Goal: Task Accomplishment & Management: Use online tool/utility

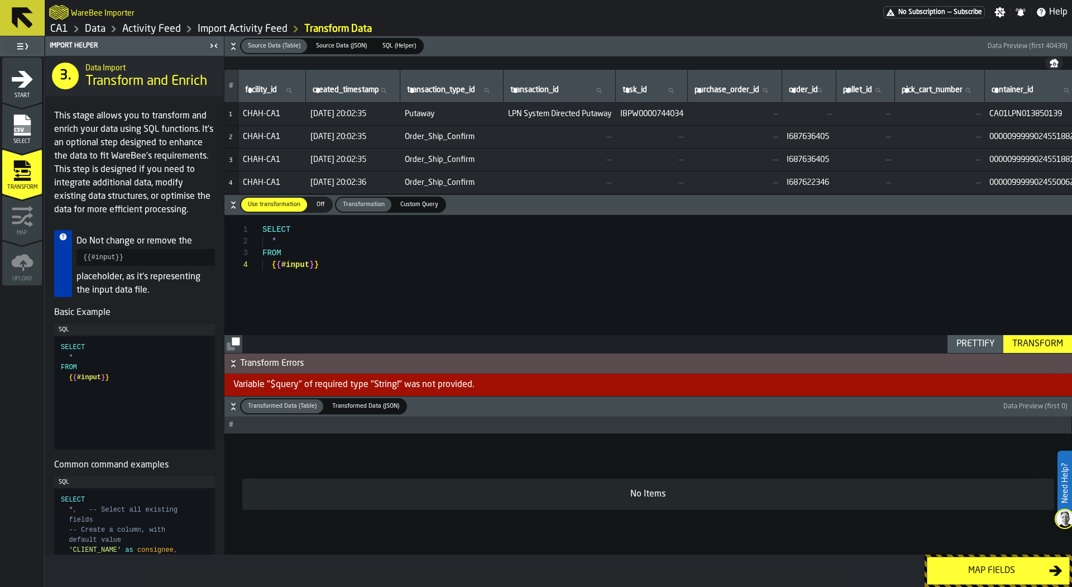
scroll to position [35, 0]
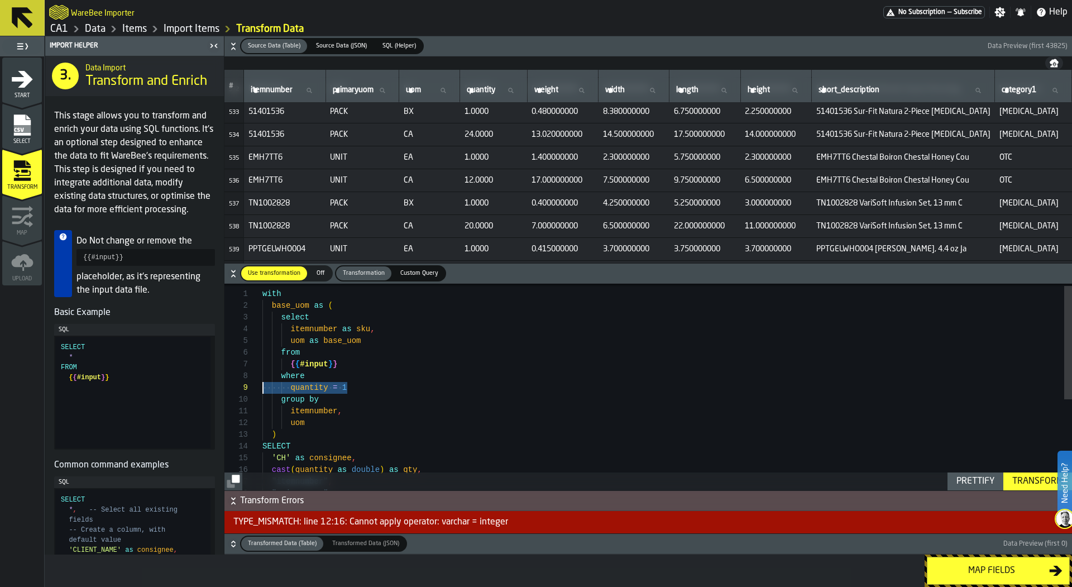
scroll to position [82, 0]
drag, startPoint x: 352, startPoint y: 389, endPoint x: 259, endPoint y: 377, distance: 94.0
click at [262, 377] on div "SELECT 'CH' as consignee , cast ( quantity as double ) as qty , "itemnumber" , …" at bounding box center [667, 467] width 810 height 376
click at [463, 404] on div "SELECT 'CH' as consignee , cast ( quantity as double ) as qty , "itemnumber" , …" at bounding box center [667, 467] width 810 height 376
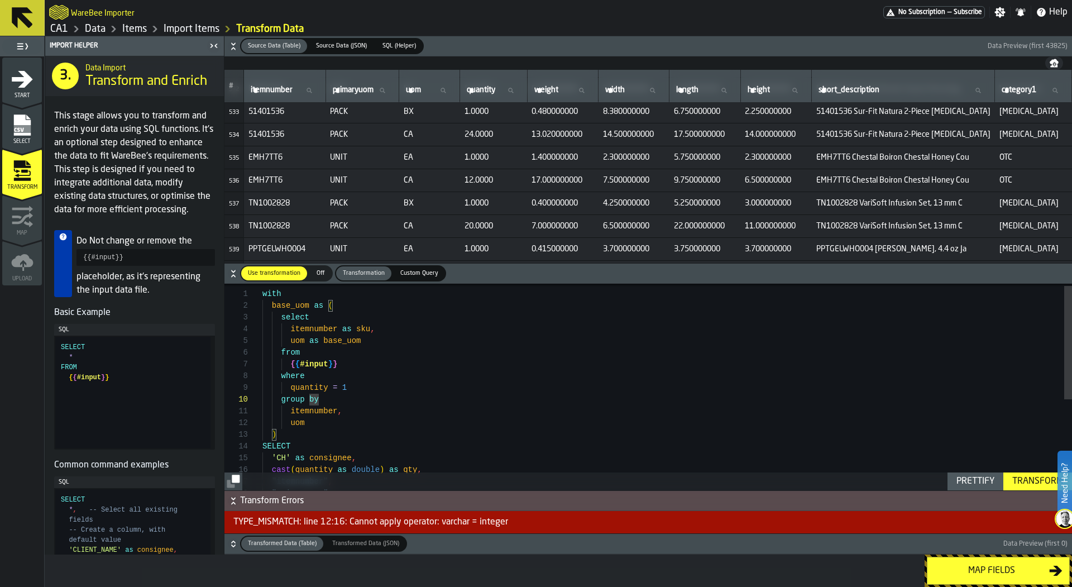
click at [396, 394] on div "SELECT 'CH' as consignee , cast ( quantity as double ) as qty , "itemnumber" , …" at bounding box center [667, 467] width 810 height 376
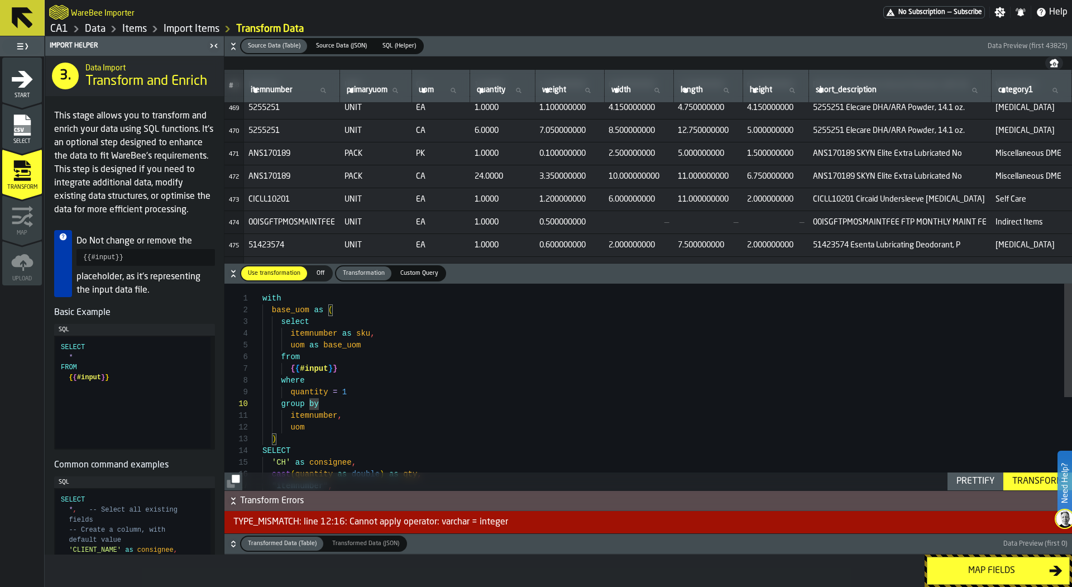
scroll to position [10012, 0]
click at [365, 401] on div "SELECT 'CH' as consignee , cast ( quantity as double ) as qty , "itemnumber" , …" at bounding box center [667, 472] width 810 height 376
click at [369, 398] on div "SELECT 'CH' as consignee , cast ( quantity as double ) as qty , "itemnumber" , …" at bounding box center [667, 472] width 810 height 376
click at [292, 393] on div "SELECT 'CH' as consignee , cast ( quantity as double ) as qty , "itemnumber" , …" at bounding box center [667, 472] width 810 height 376
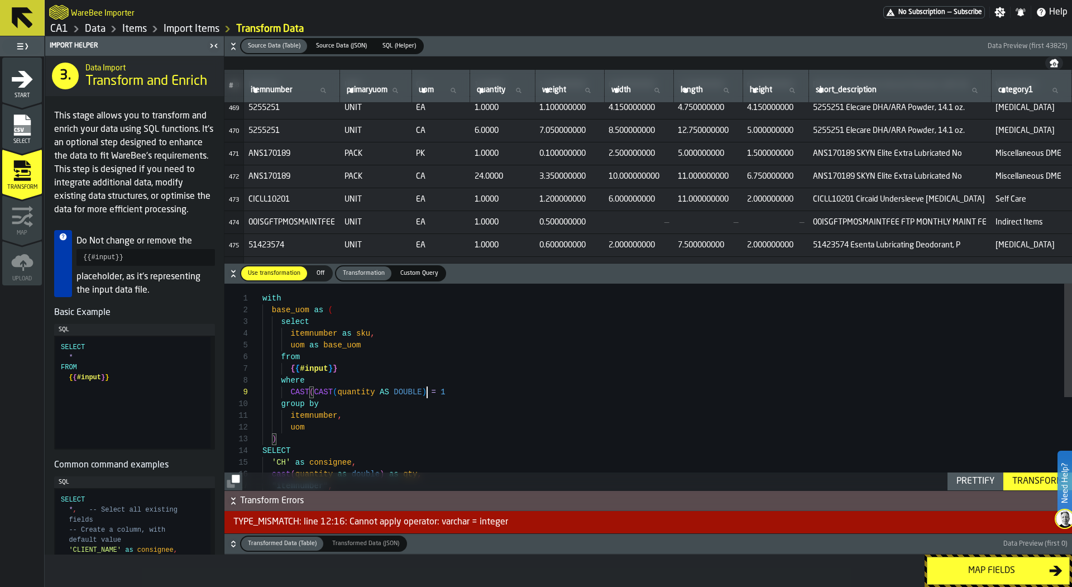
click at [425, 393] on div "SELECT 'CH' as consignee , cast ( quantity as double ) as qty , "itemnumber" , …" at bounding box center [667, 472] width 810 height 376
click at [566, 395] on div "SELECT 'CH' as consignee , cast ( quantity as double ) as qty , "itemnumber" , …" at bounding box center [667, 472] width 810 height 376
click at [572, 413] on div "SELECT 'CH' as consignee , cast ( quantity as double ) as qty , "itemnumber" , …" at bounding box center [667, 472] width 810 height 376
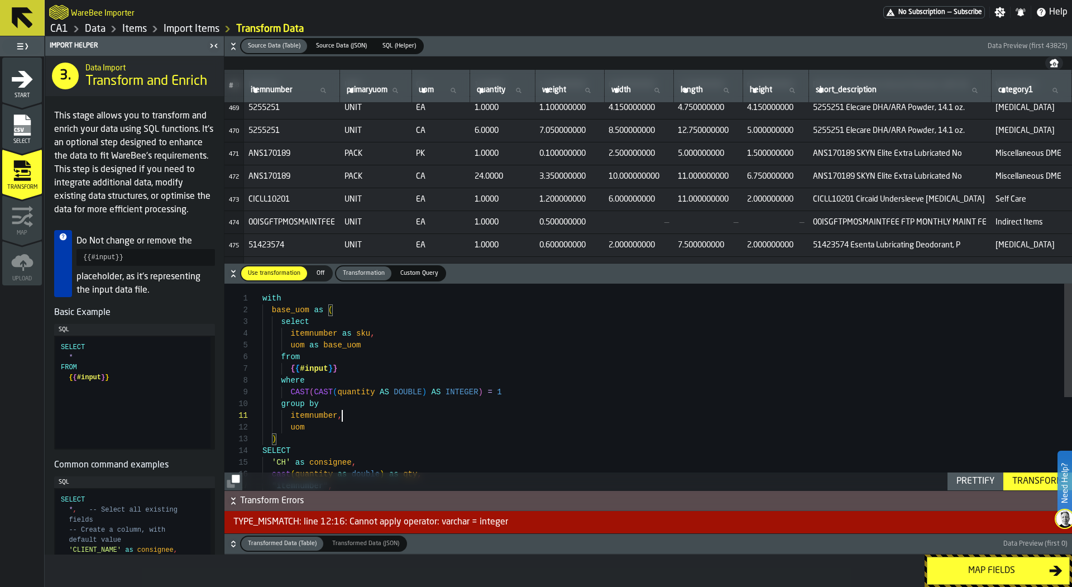
click at [577, 427] on div "SELECT 'CH' as consignee , cast ( quantity as double ) as qty , "itemnumber" , …" at bounding box center [667, 472] width 810 height 376
type textarea "**********"
click at [1026, 477] on div "Transform" at bounding box center [1038, 481] width 60 height 13
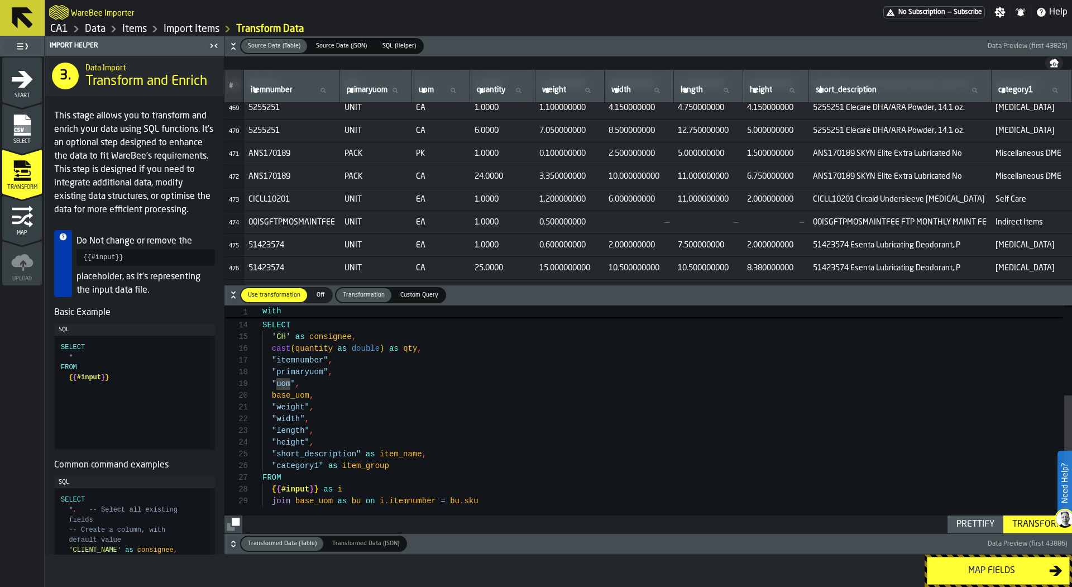
click at [236, 539] on h6 "Transformed Data (Table) Transformed Data (Table) Transformed Data (JSON) Trans…" at bounding box center [648, 544] width 843 height 16
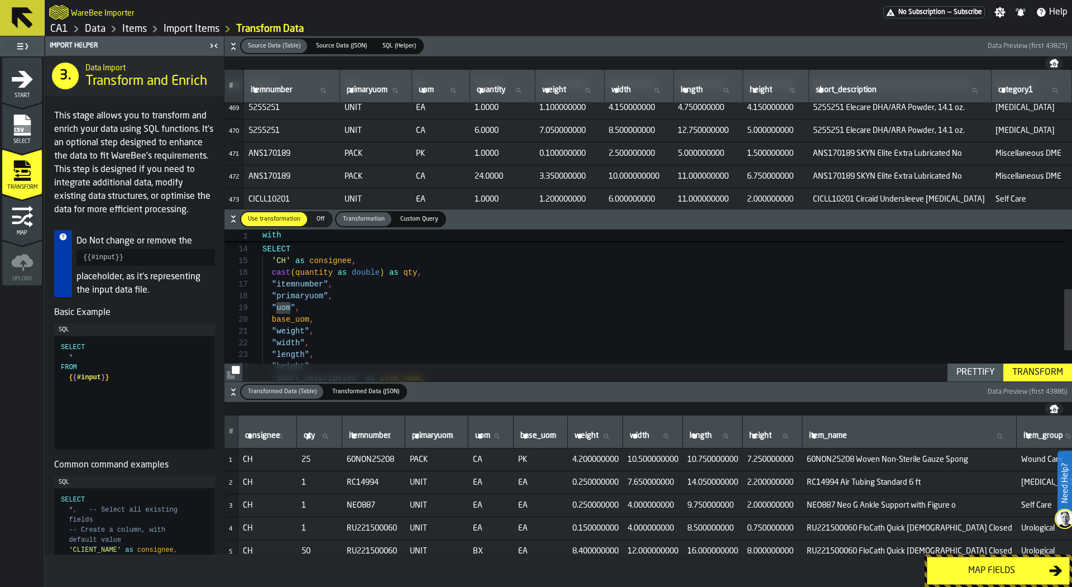
click at [991, 566] on div "Map fields" at bounding box center [991, 570] width 115 height 13
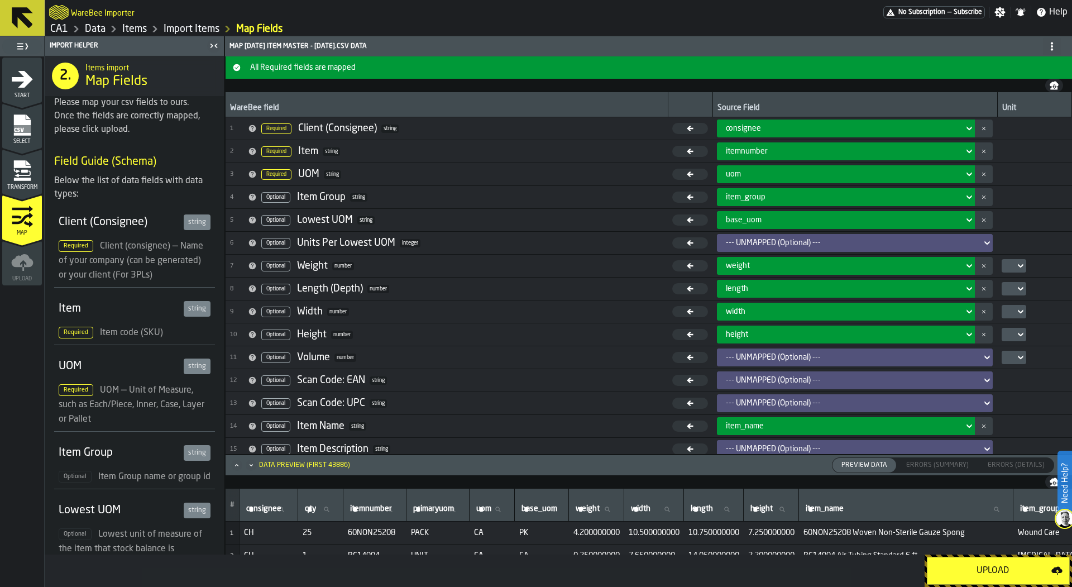
click at [979, 563] on button "Upload" at bounding box center [998, 571] width 143 height 28
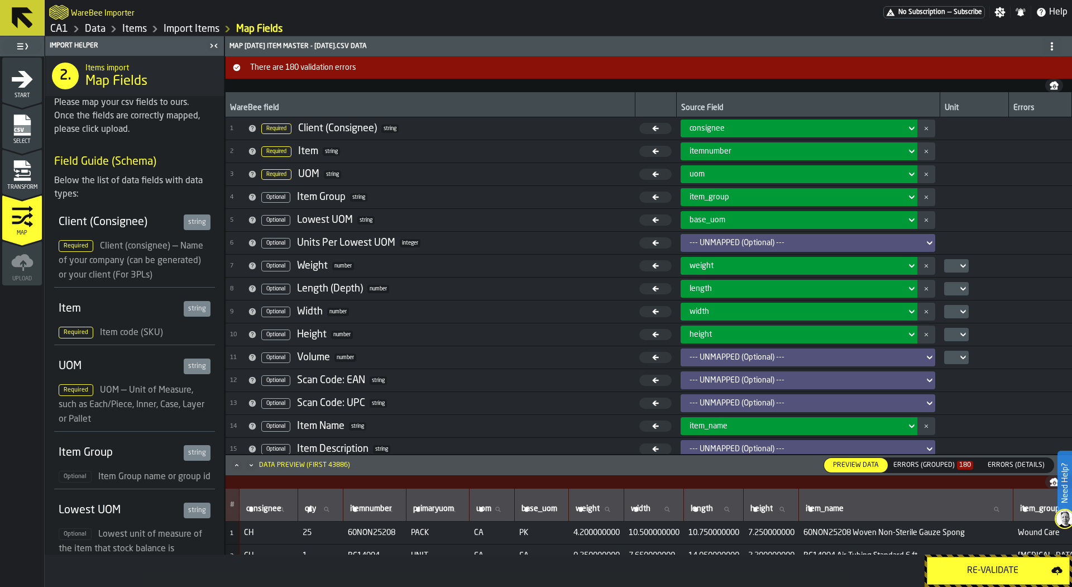
click at [936, 466] on div "Errors (Grouped) 180" at bounding box center [933, 465] width 80 height 8
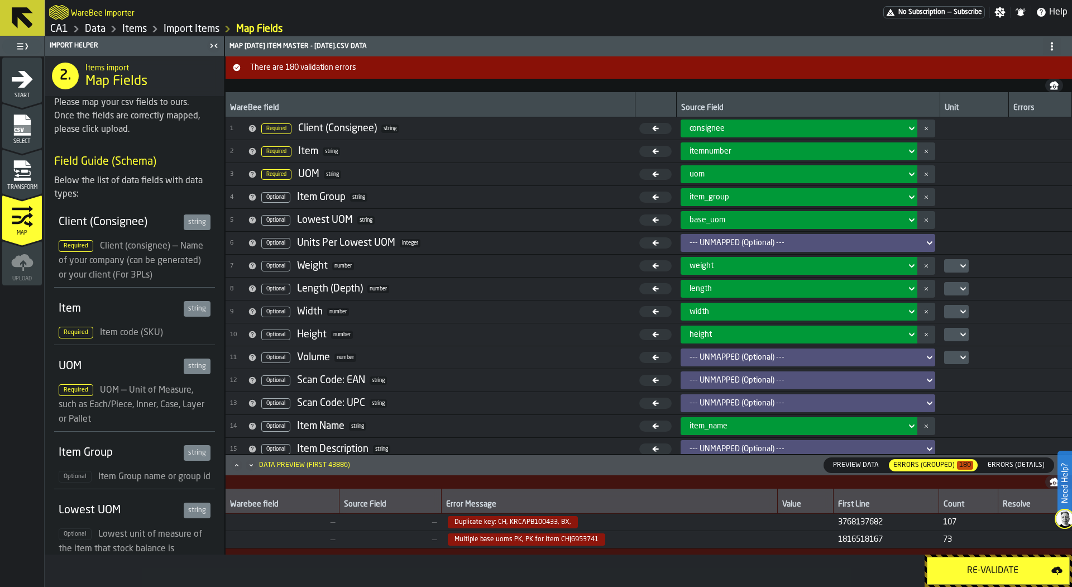
click at [237, 462] on icon "Maximize" at bounding box center [236, 465] width 11 height 11
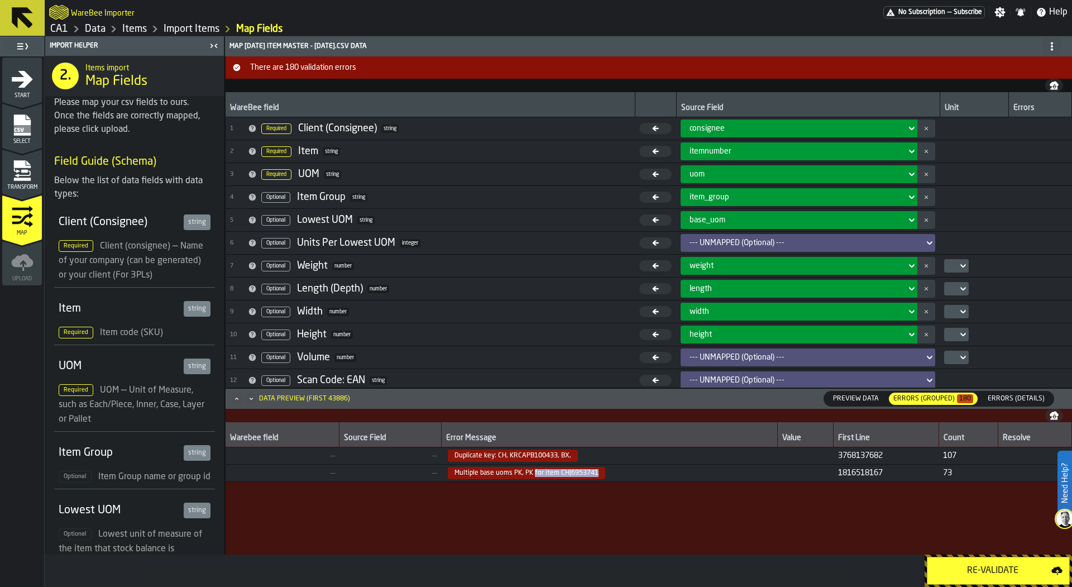
drag, startPoint x: 529, startPoint y: 474, endPoint x: 606, endPoint y: 478, distance: 76.6
click at [606, 478] on span "Multiple base uoms PK, PK for item CH|6953741" at bounding box center [609, 473] width 327 height 12
drag, startPoint x: 524, startPoint y: 475, endPoint x: 643, endPoint y: 475, distance: 119.5
click at [643, 475] on span "Multiple base uoms PK, PK for item CH|6953741" at bounding box center [609, 473] width 327 height 12
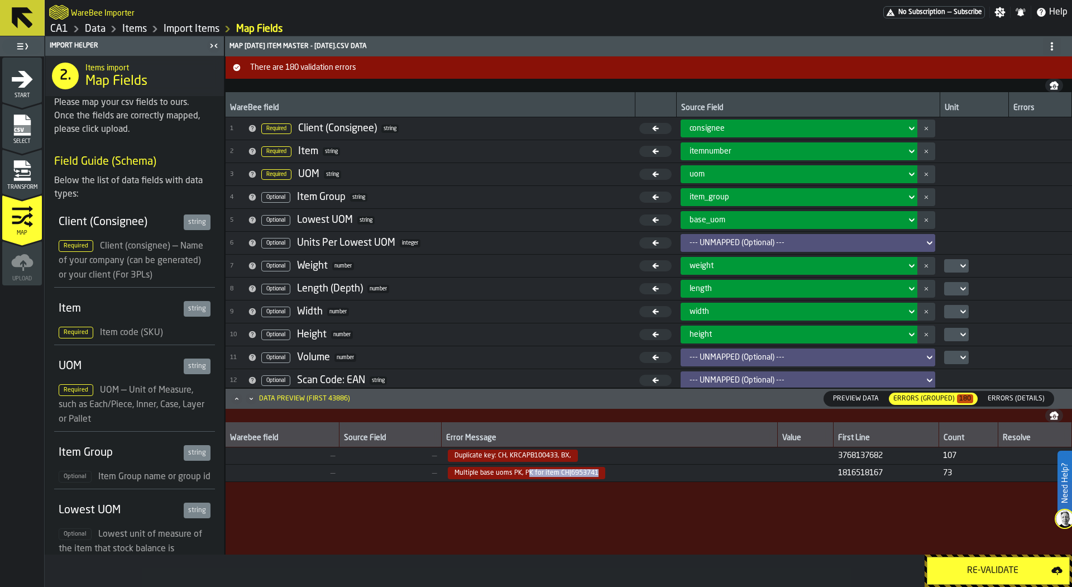
click at [643, 475] on span "Multiple base uoms PK, PK for item CH|6953741" at bounding box center [609, 473] width 327 height 12
drag, startPoint x: 599, startPoint y: 472, endPoint x: 535, endPoint y: 470, distance: 63.7
click at [520, 472] on span "Multiple base uoms PK, PK for item CH|6953741" at bounding box center [526, 473] width 157 height 12
click at [992, 399] on span "Errors (Details)" at bounding box center [1016, 399] width 66 height 10
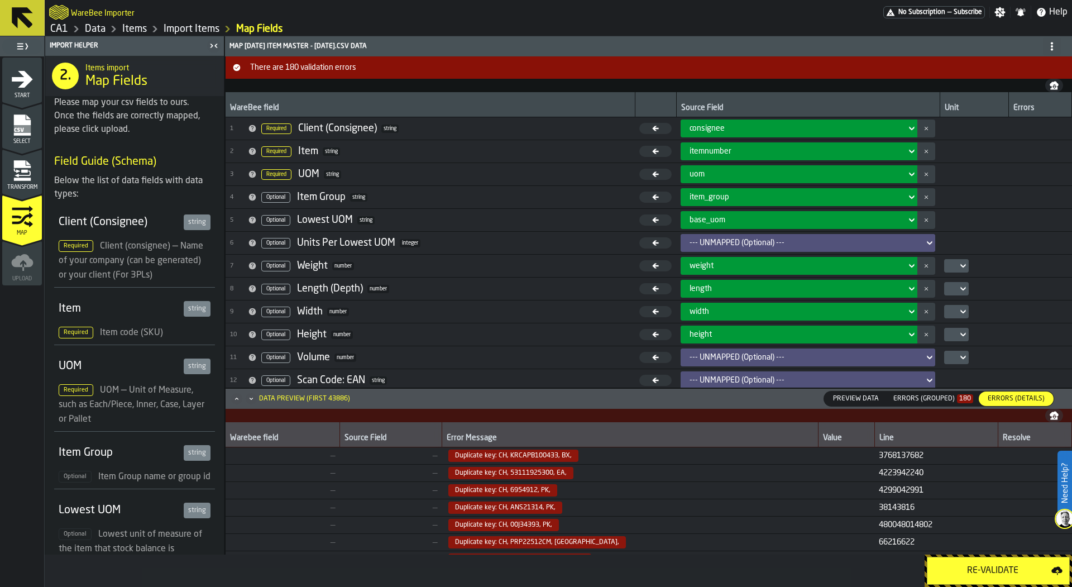
click at [914, 402] on div "Errors (Grouped) 180" at bounding box center [933, 399] width 80 height 8
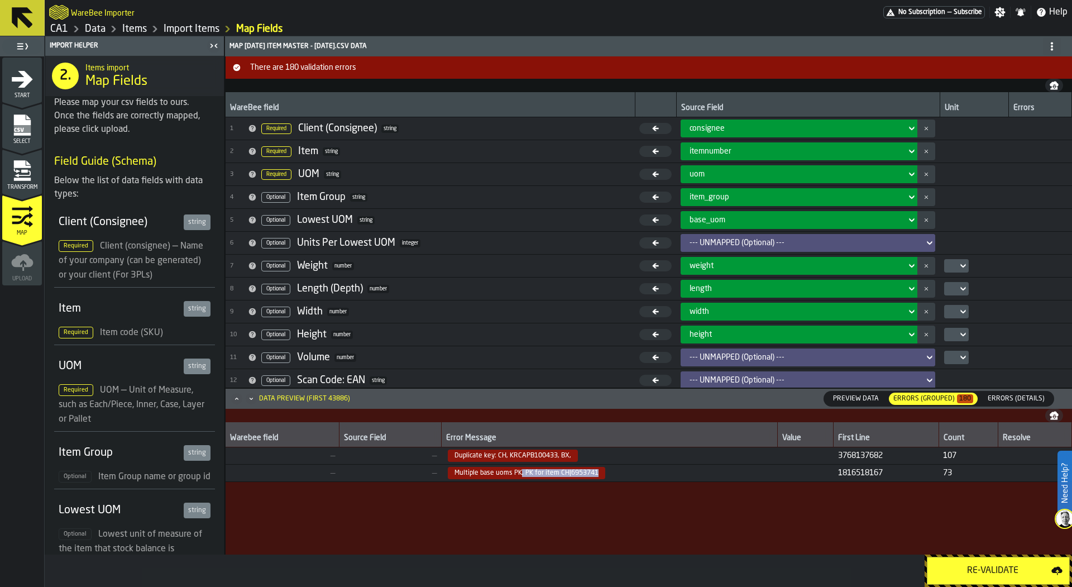
drag, startPoint x: 518, startPoint y: 474, endPoint x: 640, endPoint y: 475, distance: 122.3
click at [640, 475] on span "Multiple base uoms PK, PK for item CH|6953741" at bounding box center [609, 473] width 327 height 12
drag, startPoint x: 557, startPoint y: 476, endPoint x: 604, endPoint y: 476, distance: 46.3
click at [604, 476] on span "Multiple base uoms PK, PK for item CH|6953741" at bounding box center [609, 473] width 327 height 12
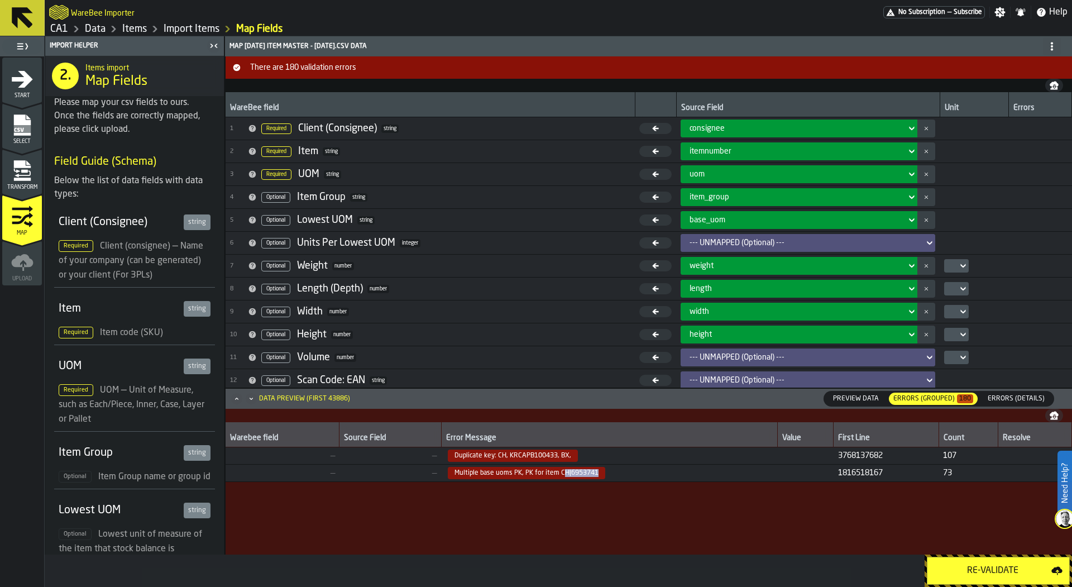
click at [604, 476] on span "Multiple base uoms PK, PK for item CH|6953741" at bounding box center [609, 473] width 327 height 12
drag, startPoint x: 556, startPoint y: 472, endPoint x: 614, endPoint y: 472, distance: 57.5
click at [614, 472] on span "Multiple base uoms PK, PK for item CH|6953741" at bounding box center [609, 473] width 327 height 12
copy span "CH|6953741"
click at [36, 170] on div "Transform" at bounding box center [22, 175] width 40 height 31
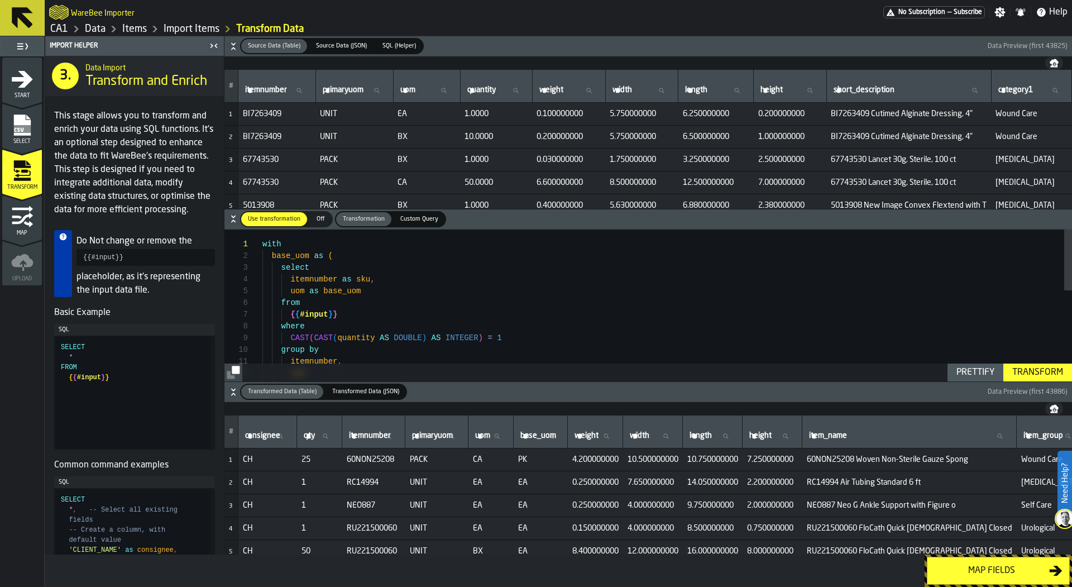
click at [290, 90] on input "itemnumber itemnumber" at bounding box center [277, 90] width 68 height 15
paste input "**********"
type input "**********"
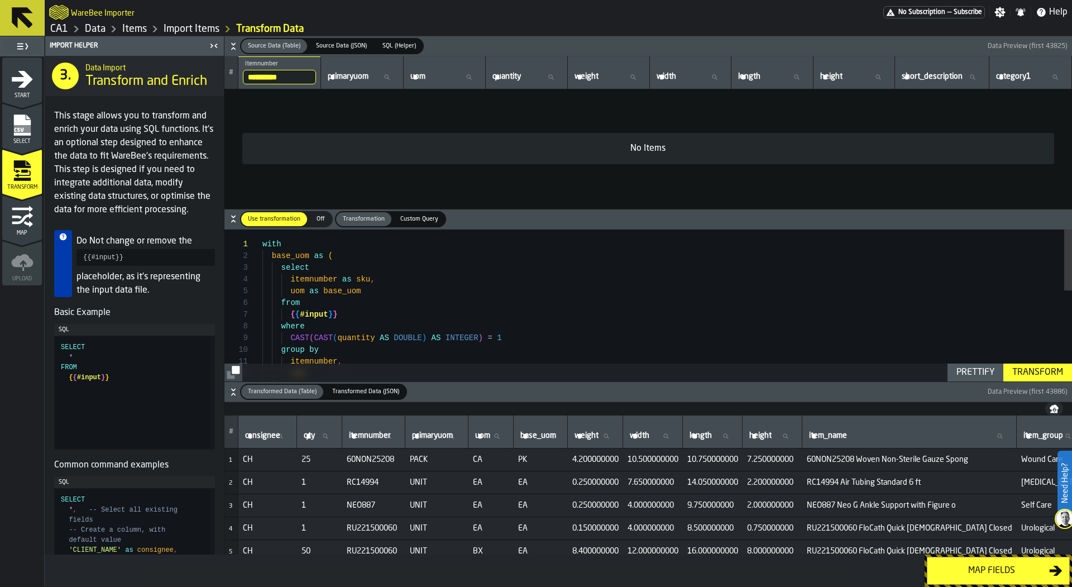
click at [252, 87] on th "**********" at bounding box center [279, 72] width 83 height 33
click at [253, 79] on input "**********" at bounding box center [279, 77] width 73 height 15
type input "********"
click at [248, 73] on input "********" at bounding box center [279, 77] width 73 height 15
type input "*******"
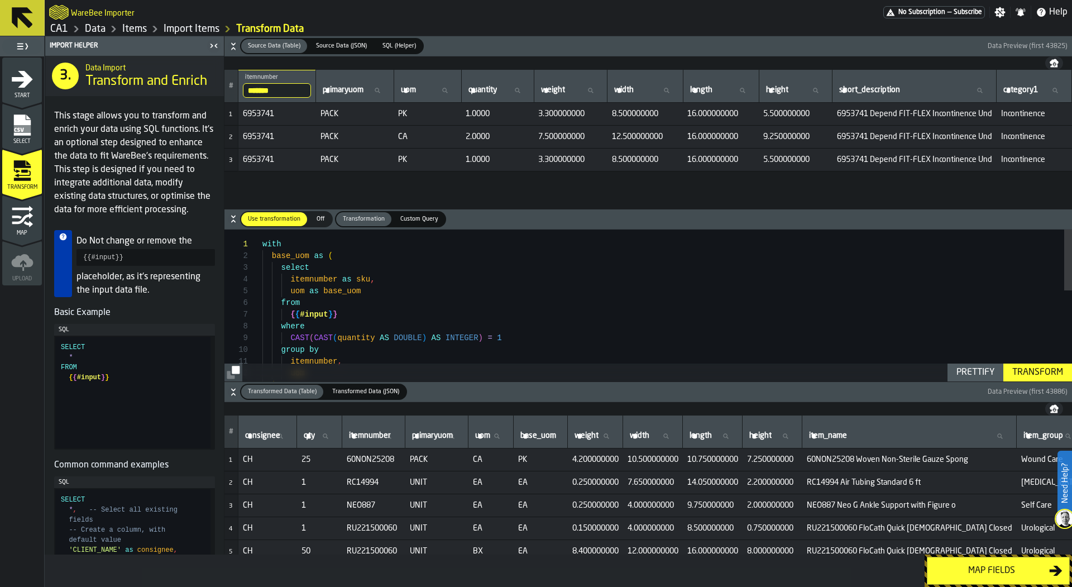
click at [570, 175] on div "# ******* itemnumber 6953741 primaryuom primaryuom uom uom quantity quantity we…" at bounding box center [648, 139] width 848 height 139
click at [6, 216] on div "Map" at bounding box center [22, 220] width 40 height 31
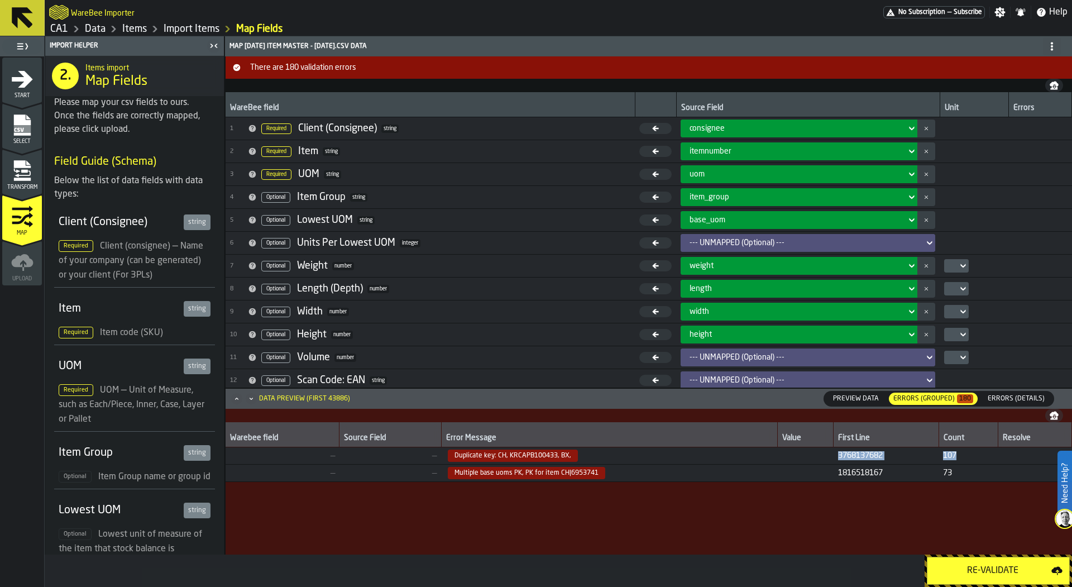
drag, startPoint x: 938, startPoint y: 452, endPoint x: 977, endPoint y: 452, distance: 39.1
click at [977, 452] on tr "— — Duplicate key: CH, KRCAPB100433, BX, 37681 37682 107" at bounding box center [649, 455] width 847 height 17
click at [977, 452] on span "107" at bounding box center [968, 455] width 50 height 9
click at [1013, 391] on div "Errors (Details)" at bounding box center [1016, 398] width 75 height 15
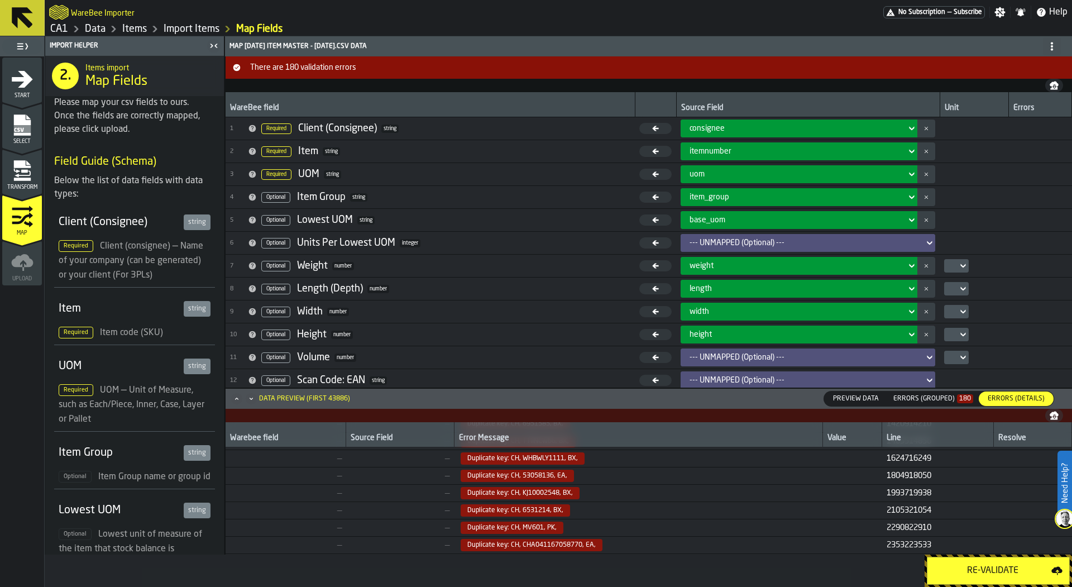
scroll to position [603, 0]
click at [20, 169] on icon "menu Transform" at bounding box center [22, 171] width 22 height 22
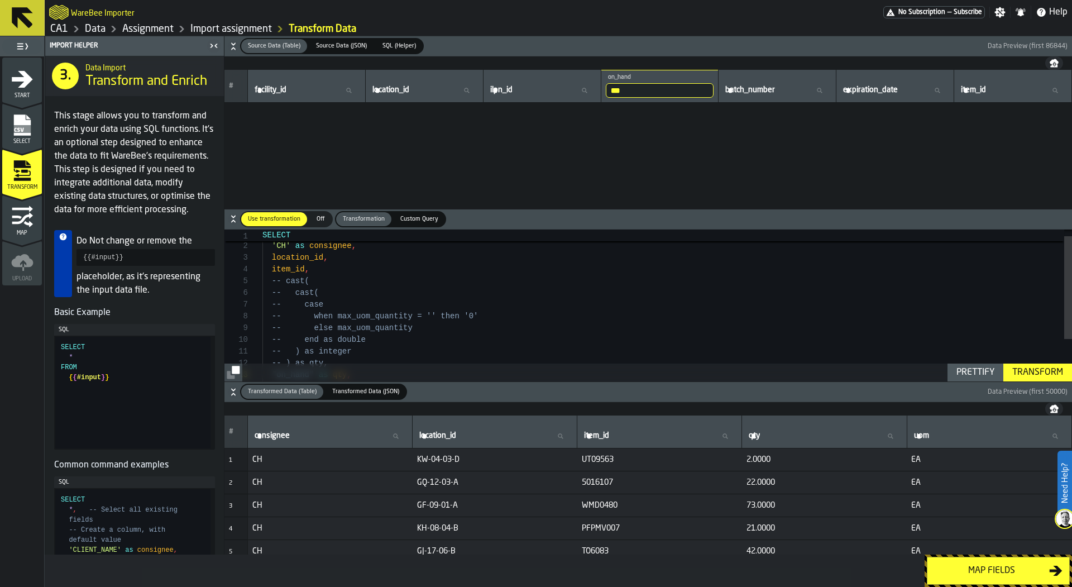
scroll to position [23, 0]
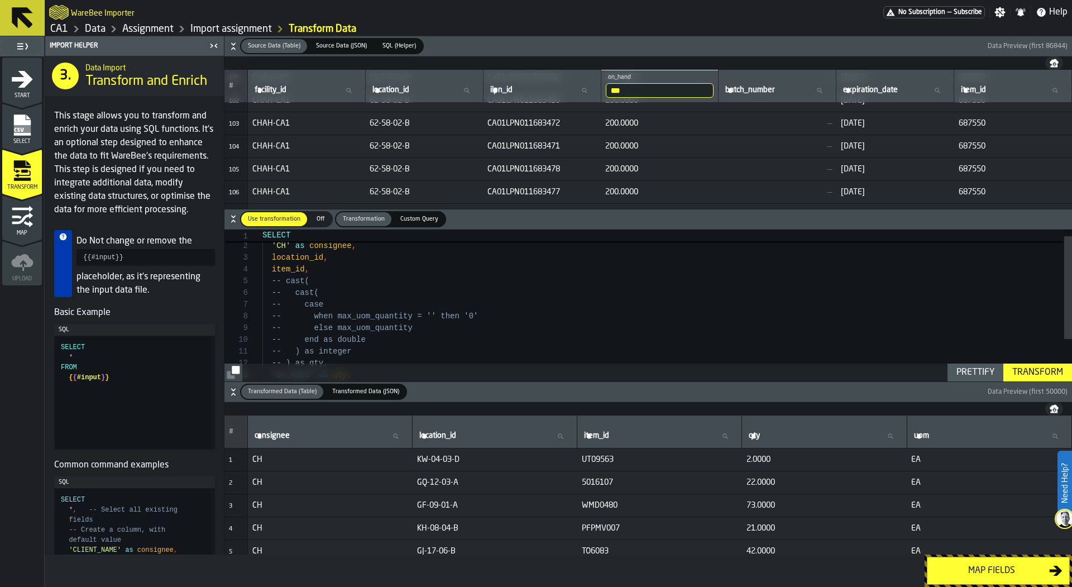
click at [425, 299] on div "-- case -- when max_uom_quantity = '' then '0' -- else max_uom_quantity -- end …" at bounding box center [667, 330] width 810 height 223
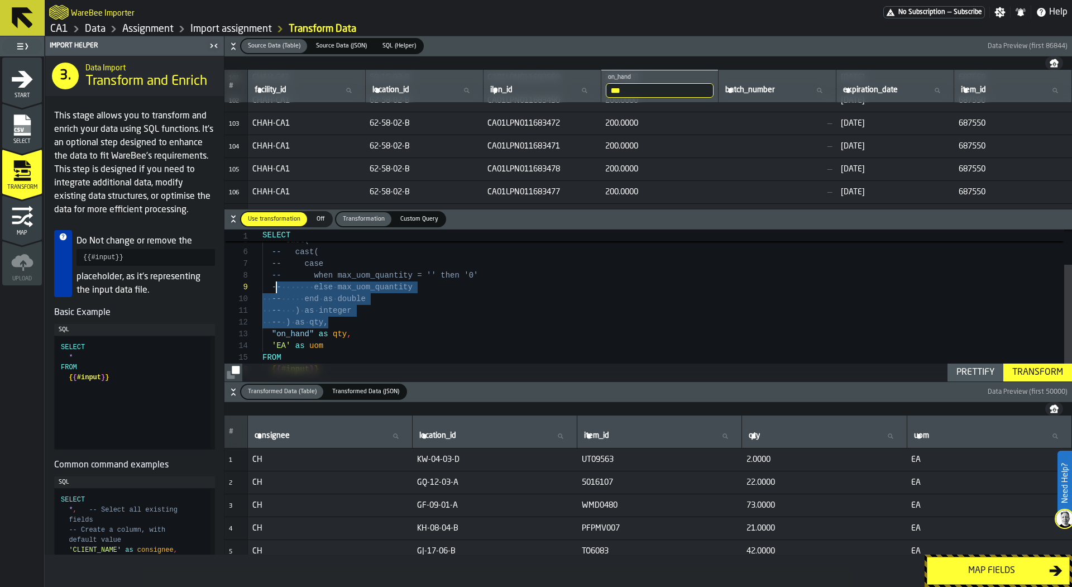
scroll to position [47, 0]
drag, startPoint x: 341, startPoint y: 324, endPoint x: 246, endPoint y: 227, distance: 135.1
click at [262, 227] on div "-- case -- when max_uom_quantity = '' then '0' -- else max_uom_quantity -- end …" at bounding box center [667, 290] width 810 height 223
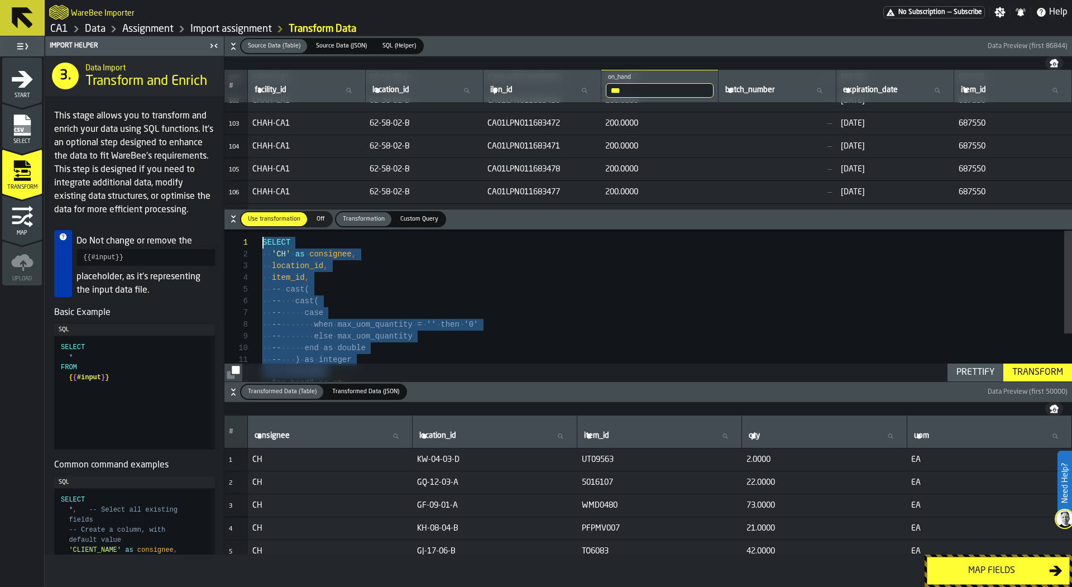
scroll to position [0, 0]
click at [365, 309] on div "-- case -- when max_uom_quantity = '' then '0' -- else max_uom_quantity -- end …" at bounding box center [667, 339] width 810 height 223
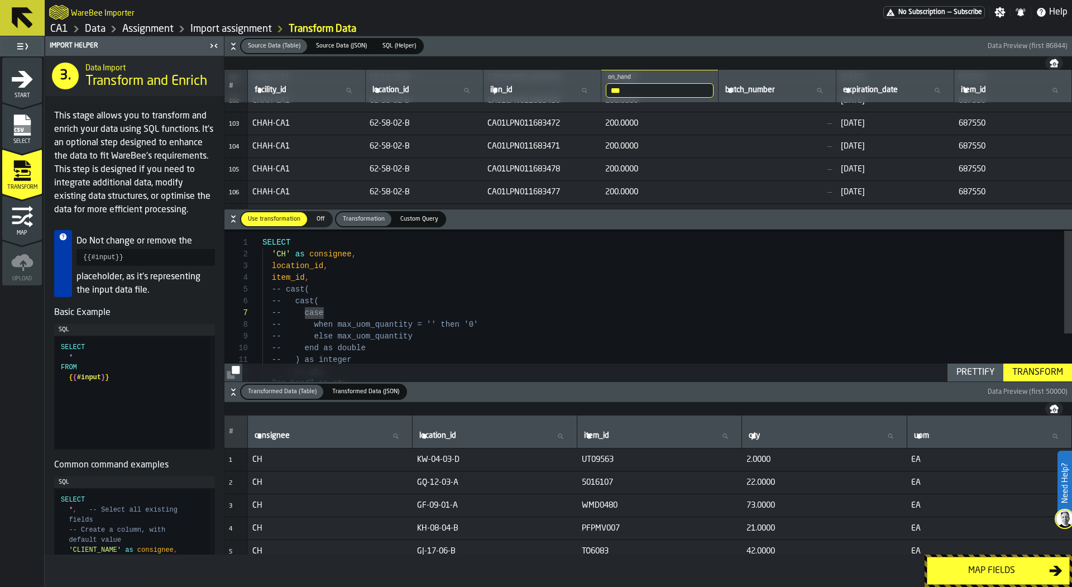
click at [293, 294] on div "-- case -- when max_uom_quantity = '' then '0' -- else max_uom_quantity -- end …" at bounding box center [667, 339] width 810 height 223
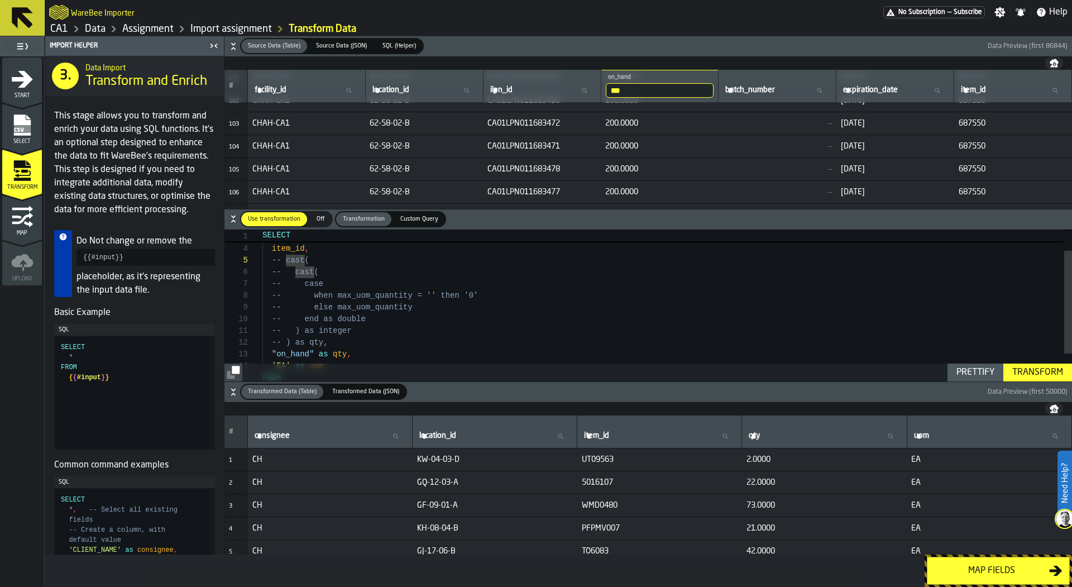
scroll to position [70, 0]
click at [410, 286] on div "-- case -- when max_uom_quantity = '' then '0' -- else max_uom_quantity -- end …" at bounding box center [667, 310] width 810 height 223
click at [368, 267] on div "-- case -- when max_uom_quantity = '' then '0' -- else max_uom_quantity -- end …" at bounding box center [667, 300] width 810 height 223
click at [388, 279] on div "-- case -- when max_uom_quantity = '' then '0' -- else max_uom_quantity -- end …" at bounding box center [667, 300] width 810 height 223
drag, startPoint x: 388, startPoint y: 283, endPoint x: 341, endPoint y: 283, distance: 46.3
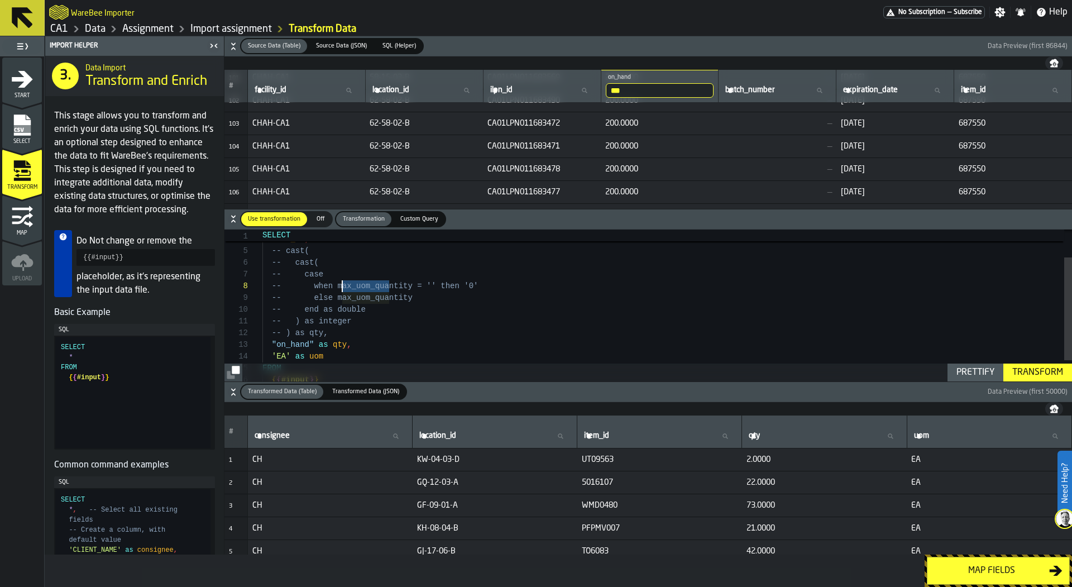
click at [341, 283] on div "-- case -- when max_uom_quantity = '' then '0' -- else max_uom_quantity -- end …" at bounding box center [667, 300] width 810 height 223
click at [442, 299] on div "-- case -- when max_uom_quantity = '' then '0' -- else max_uom_quantity -- end …" at bounding box center [667, 300] width 810 height 223
click at [367, 330] on div "-- case -- when max_uom_quantity = '' then '0' -- else max_uom_quantity -- end …" at bounding box center [667, 300] width 810 height 223
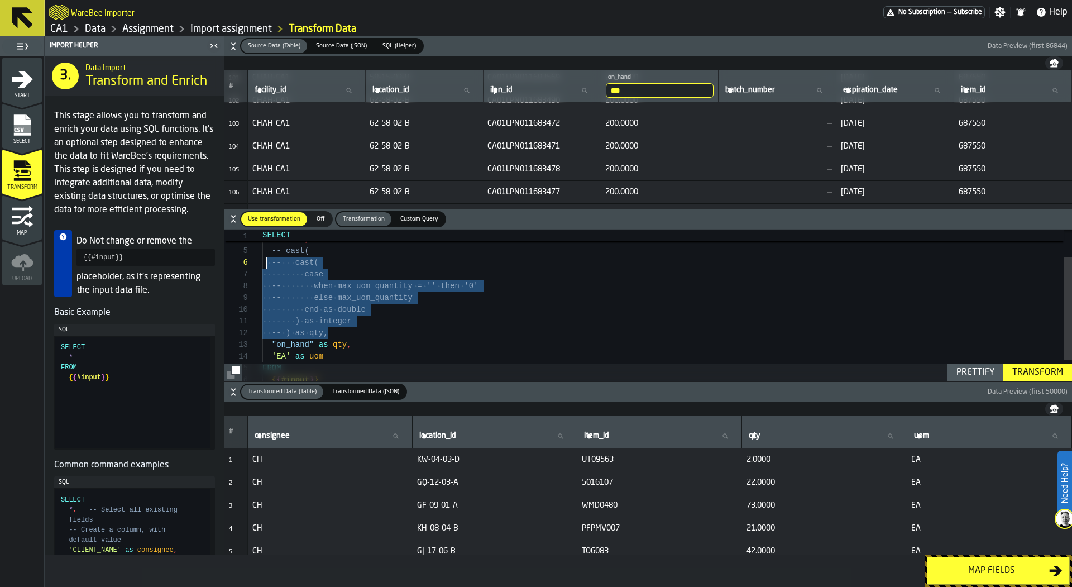
scroll to position [47, 0]
drag, startPoint x: 366, startPoint y: 331, endPoint x: 254, endPoint y: 255, distance: 135.2
click at [262, 255] on div "-- case -- when max_uom_quantity = '' then '0' -- else max_uom_quantity -- end …" at bounding box center [667, 300] width 810 height 223
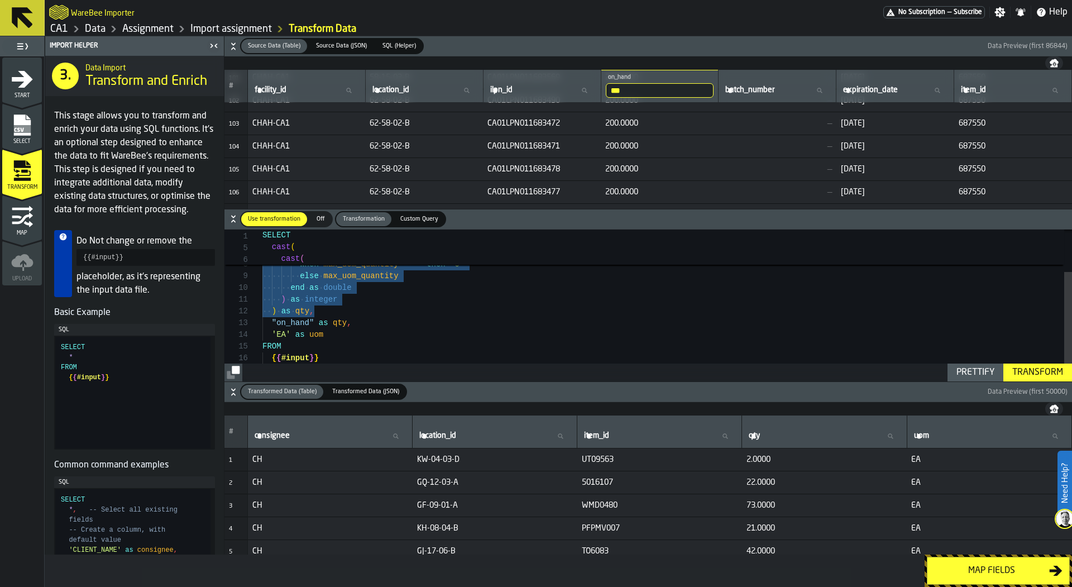
scroll to position [12, 0]
click at [370, 317] on div "case when max_uom_quantity = '' then '0' else max_uom_quantity end as double ) …" at bounding box center [667, 279] width 810 height 223
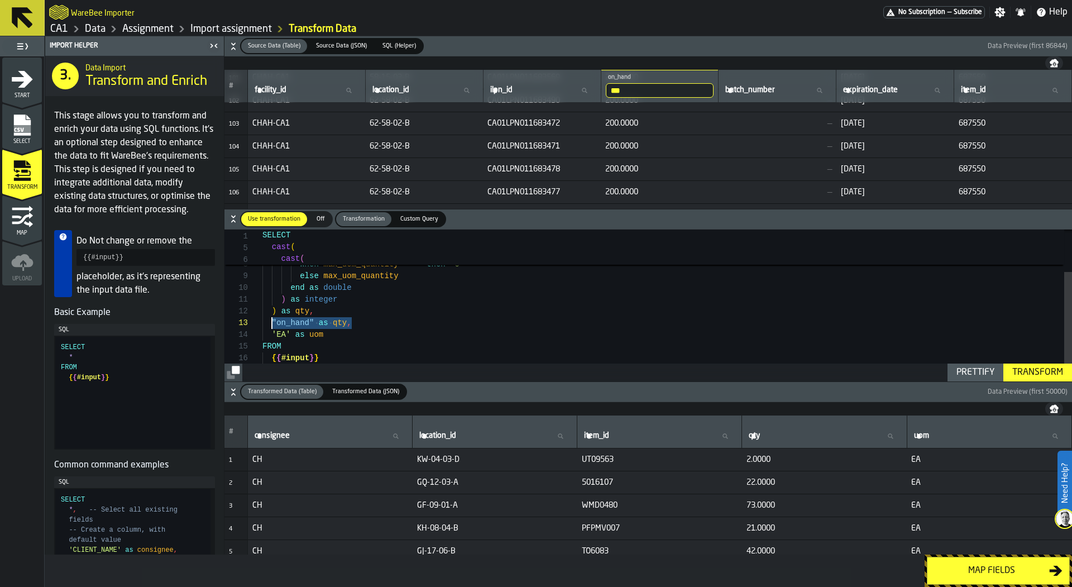
drag, startPoint x: 366, startPoint y: 319, endPoint x: 256, endPoint y: 323, distance: 110.6
click at [262, 323] on div "case when max_uom_quantity = '' then '0' else max_uom_quantity end as double ) …" at bounding box center [667, 279] width 810 height 223
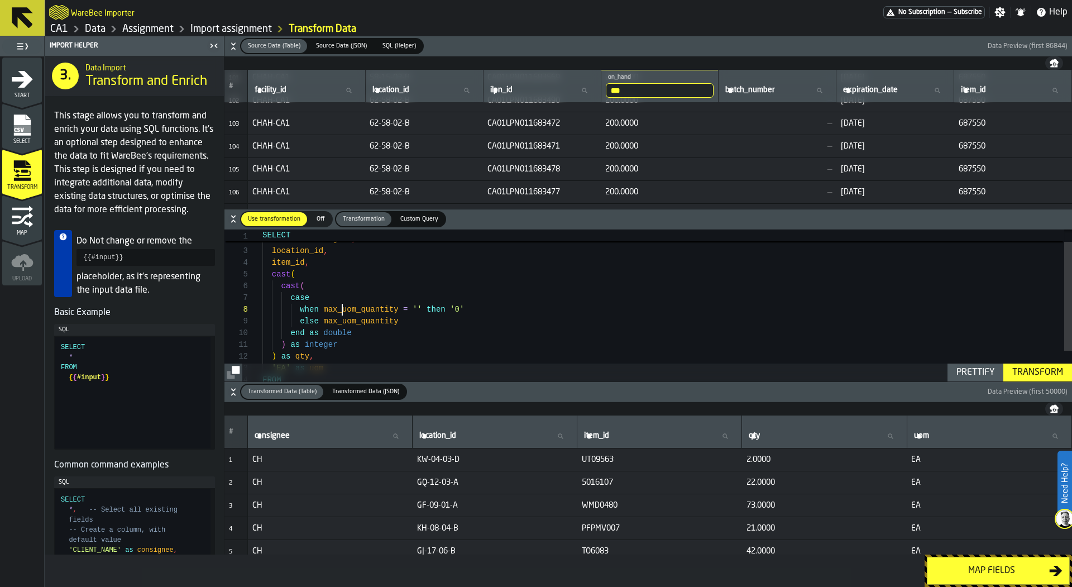
click at [343, 307] on div "case when max_uom_quantity = '' then '0' else max_uom_quantity end as double ) …" at bounding box center [667, 319] width 810 height 212
click at [383, 322] on div "case when on_hand = '' then '0' else max_uom_quantity end as double ) as intege…" at bounding box center [667, 319] width 810 height 212
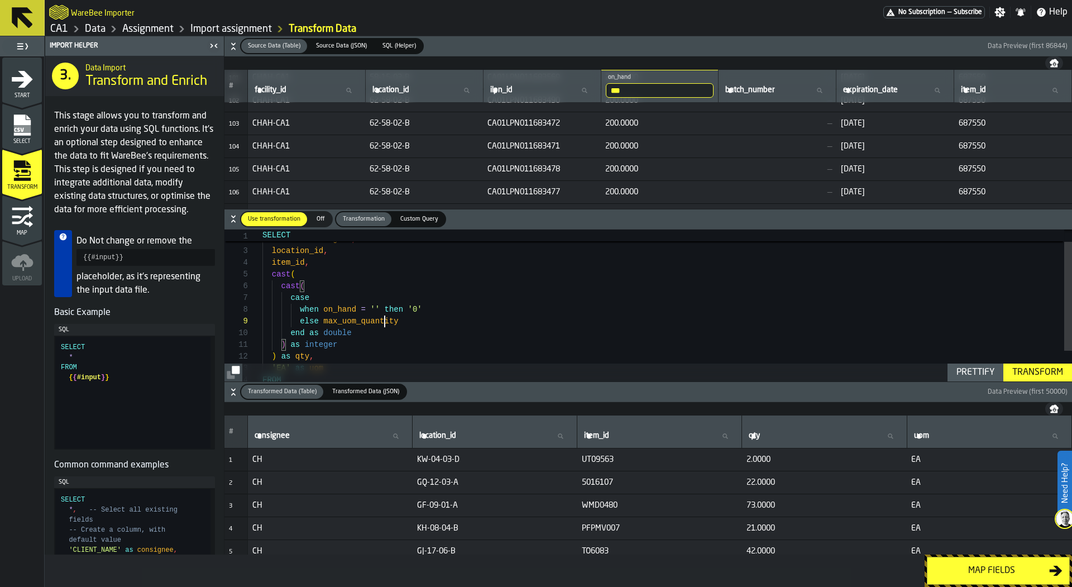
click at [383, 322] on div "case when on_hand = '' then '0' else max_uom_quantity end as double ) as intege…" at bounding box center [667, 319] width 810 height 212
type textarea "**********"
click at [1024, 366] on div "Transform" at bounding box center [1038, 372] width 60 height 13
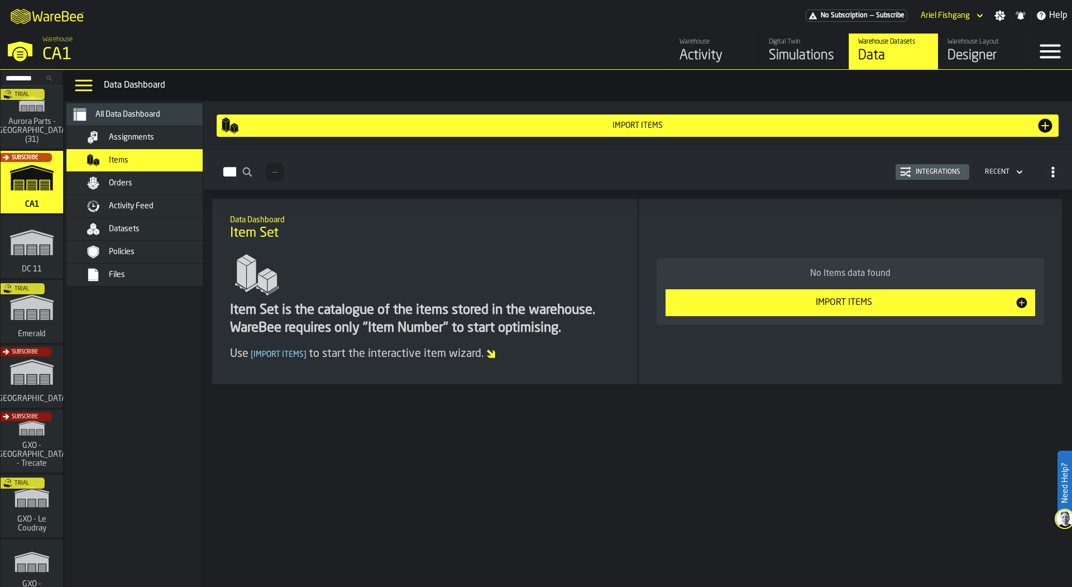
click at [161, 184] on div "Orders" at bounding box center [163, 183] width 109 height 9
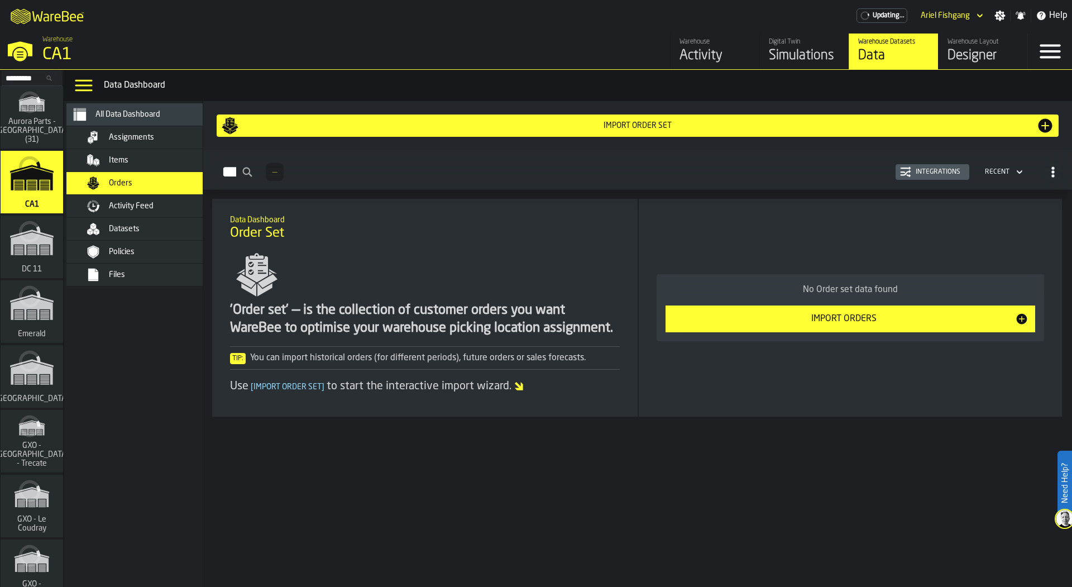
click at [122, 138] on span "Assignments" at bounding box center [131, 137] width 45 height 9
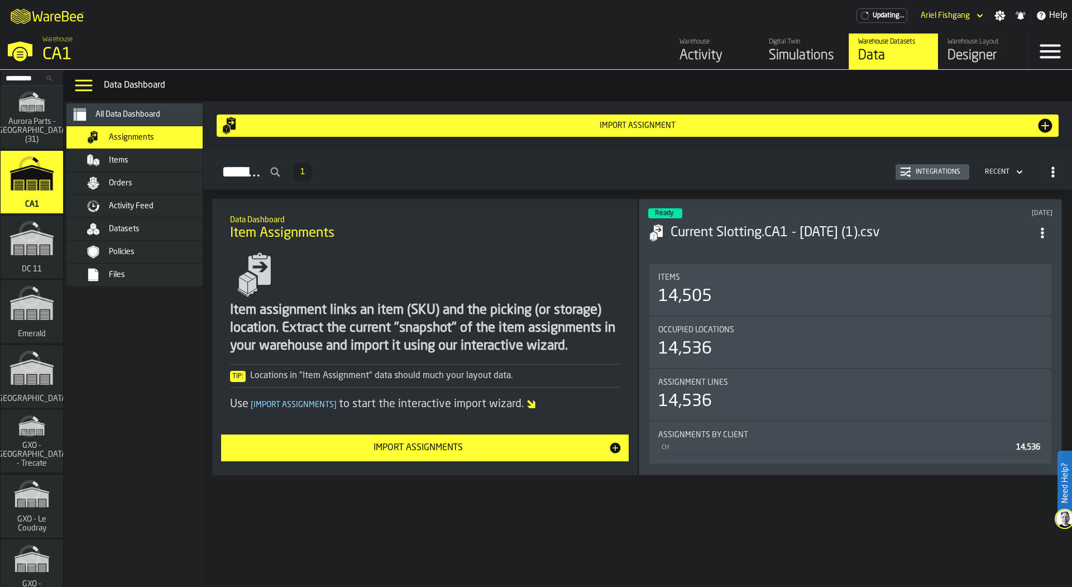
click at [154, 198] on div "Activity Feed" at bounding box center [144, 206] width 156 height 22
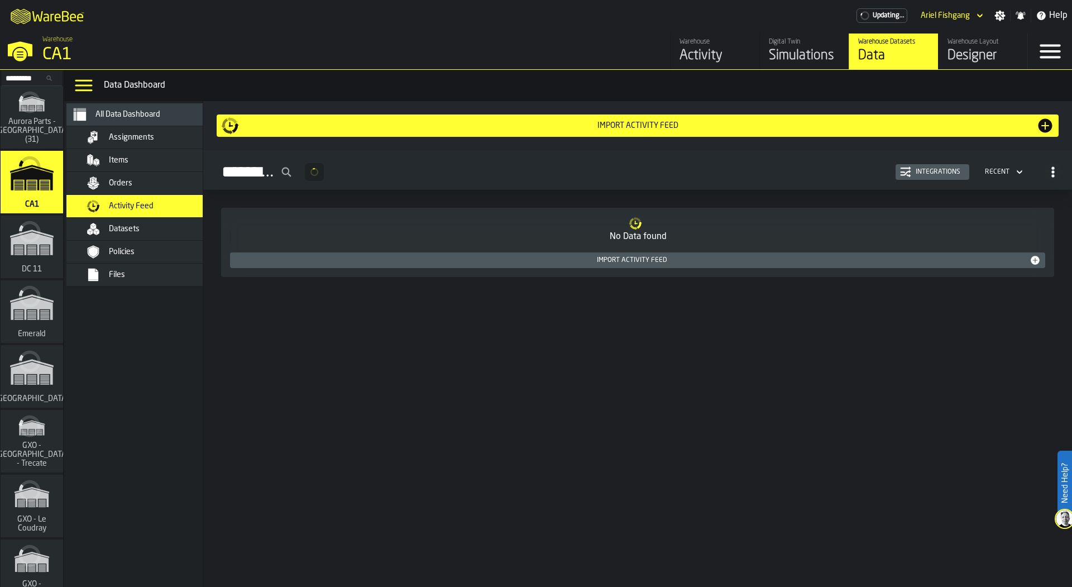
click at [154, 187] on div "Orders" at bounding box center [163, 183] width 109 height 9
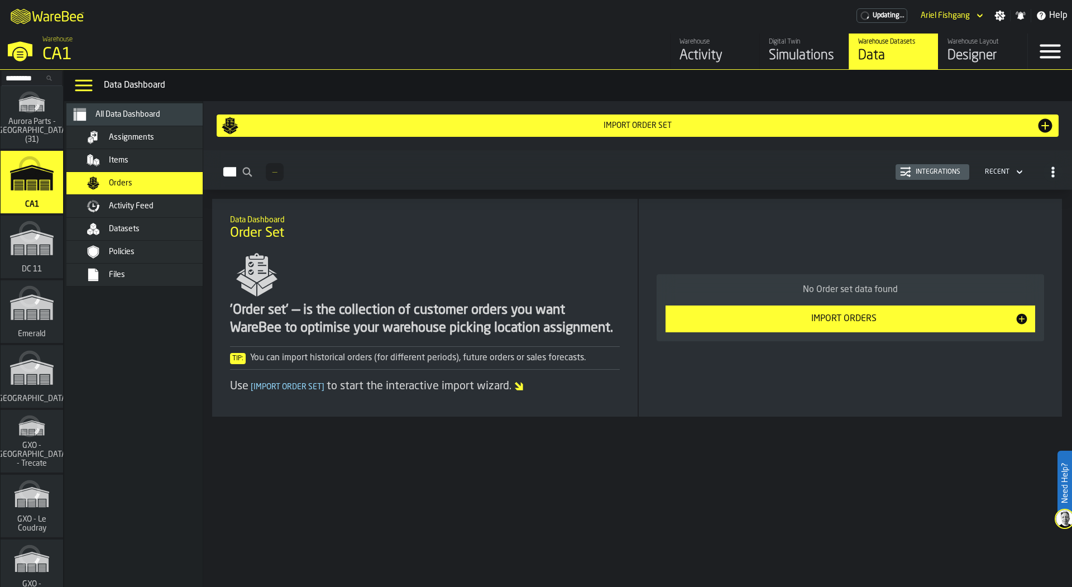
click at [163, 160] on div "Items" at bounding box center [163, 160] width 109 height 9
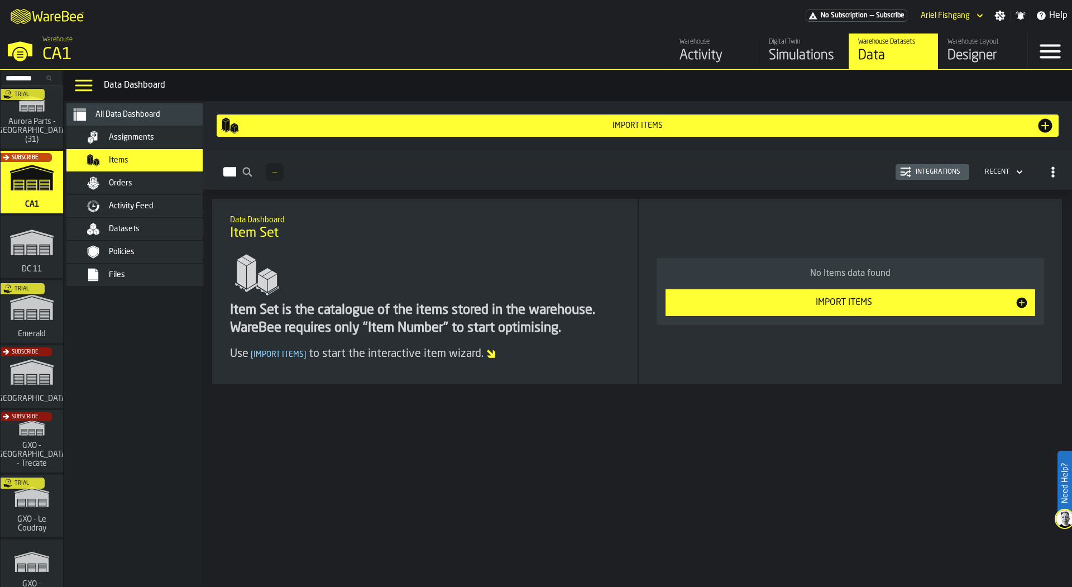
click at [174, 144] on div "Assignments" at bounding box center [150, 137] width 136 height 13
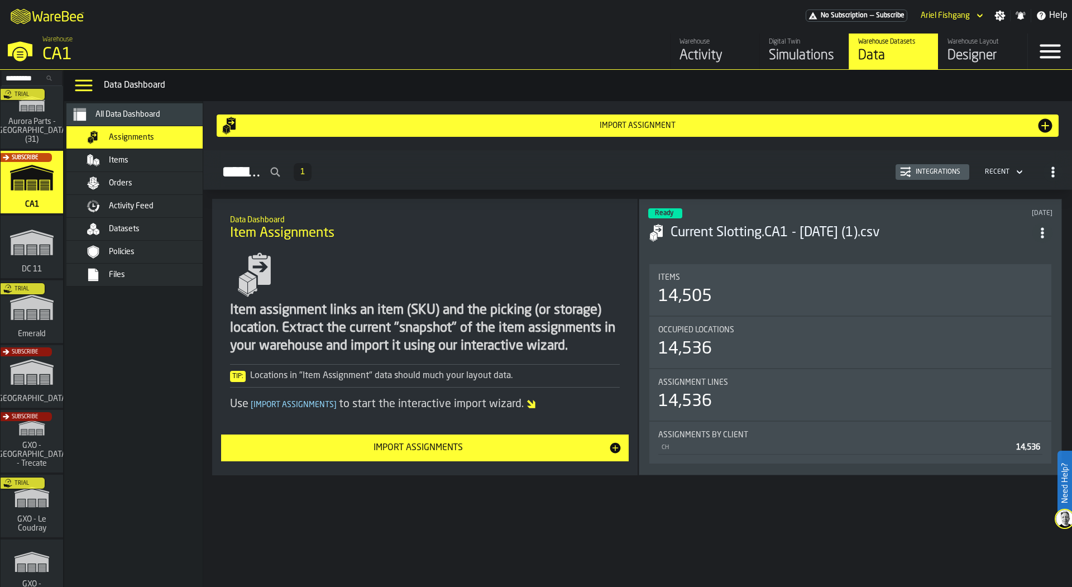
click at [153, 179] on div "Orders" at bounding box center [163, 183] width 109 height 9
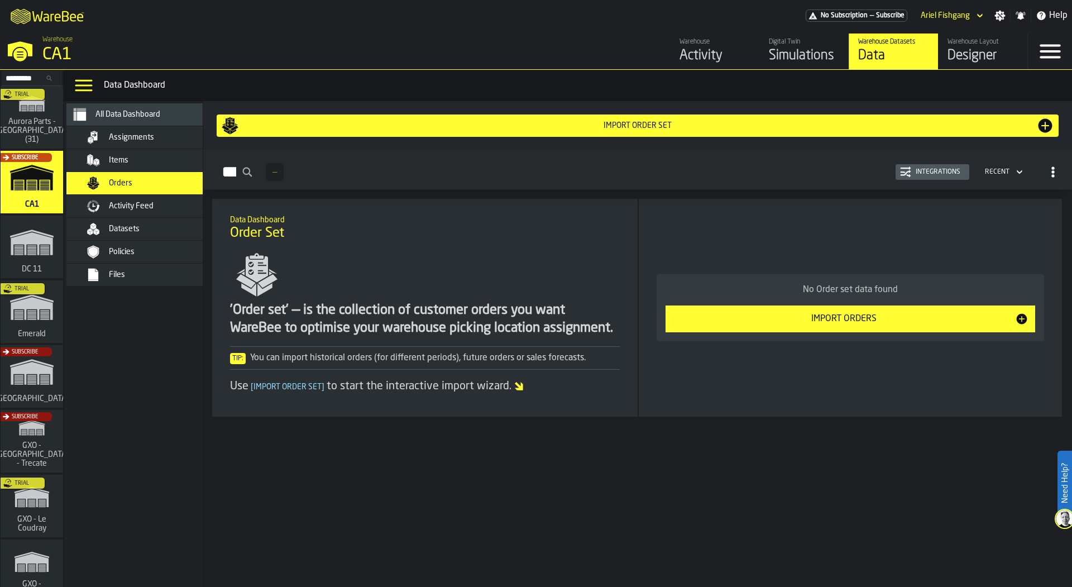
click at [790, 326] on button "Import Orders" at bounding box center [851, 318] width 370 height 27
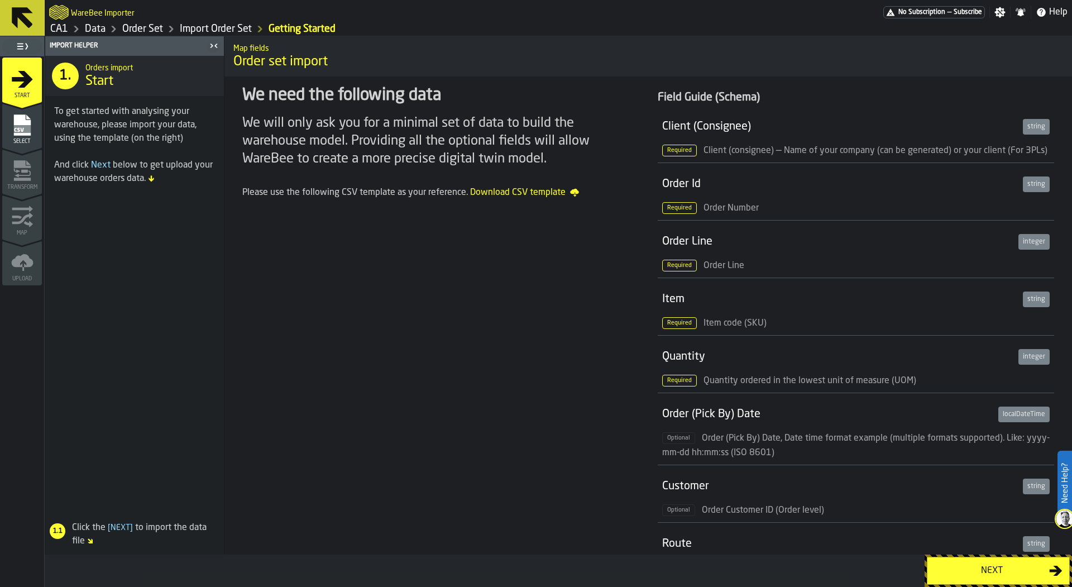
click at [18, 142] on span "Select" at bounding box center [22, 141] width 40 height 6
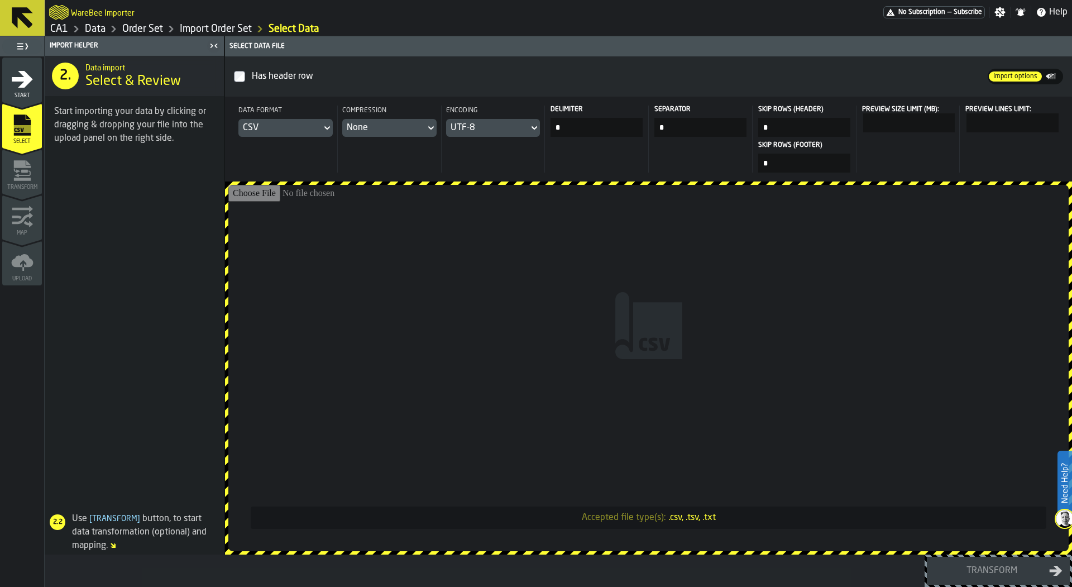
click at [370, 211] on input "Accepted file type(s): .csv, .tsv, .txt" at bounding box center [648, 368] width 840 height 366
type input "**********"
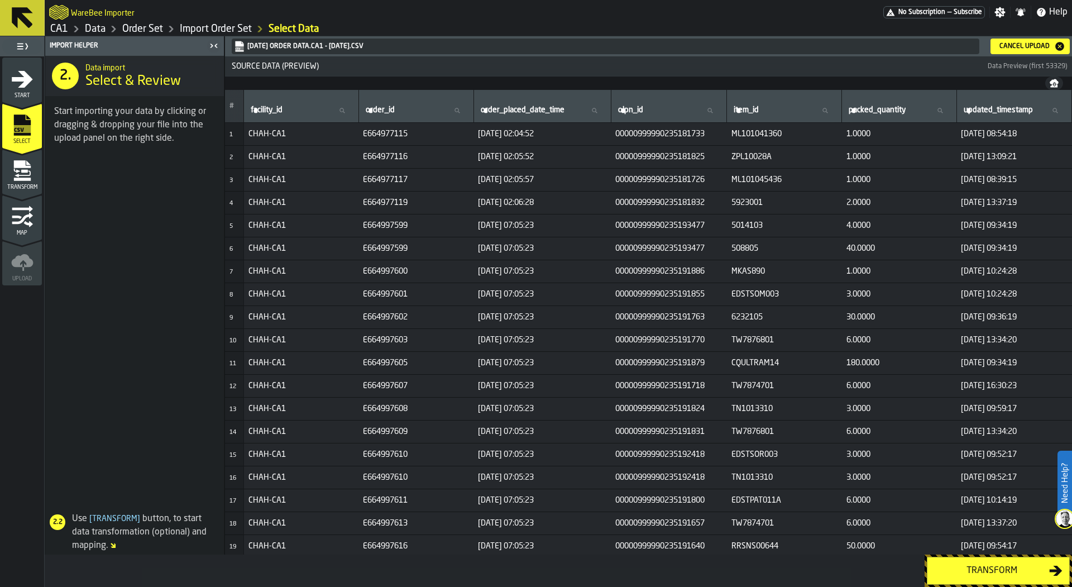
click at [21, 169] on icon "menu Transform" at bounding box center [22, 171] width 22 height 22
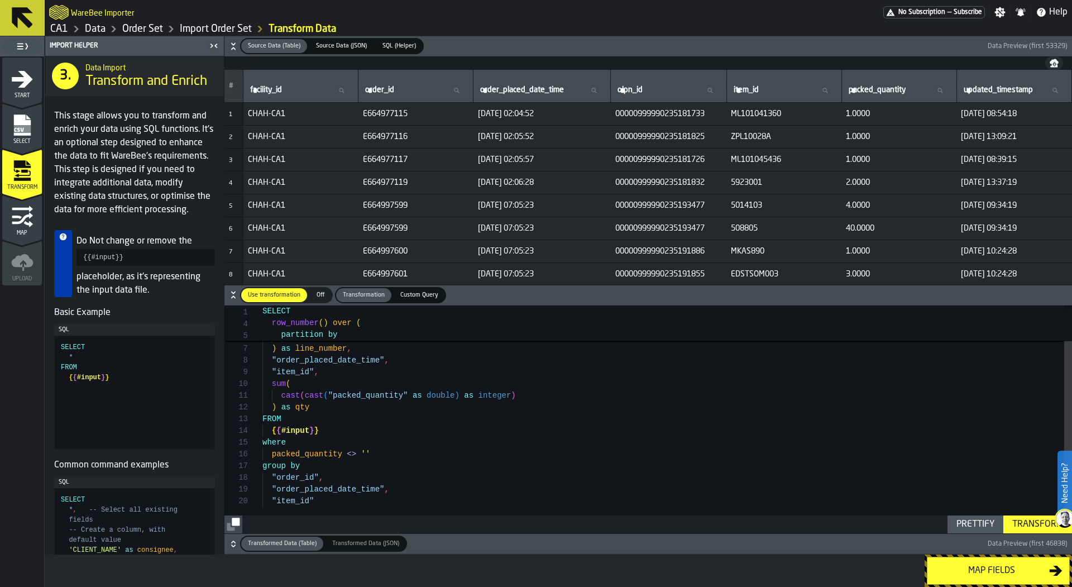
click at [1024, 520] on div "Transform" at bounding box center [1038, 524] width 60 height 13
click at [140, 23] on link "Order Set" at bounding box center [142, 29] width 41 height 12
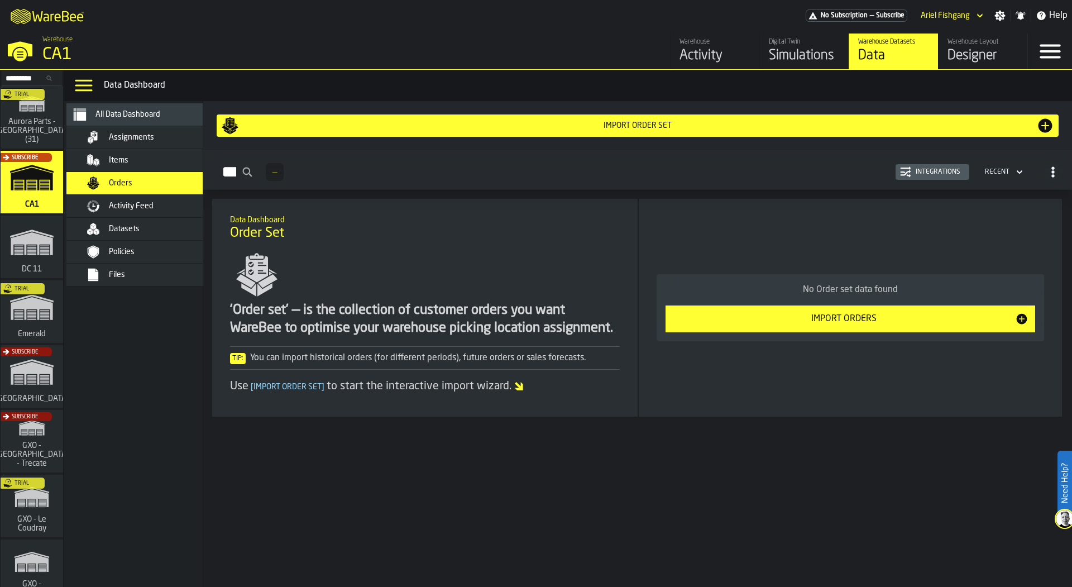
click at [802, 319] on div "Import Orders" at bounding box center [843, 318] width 343 height 13
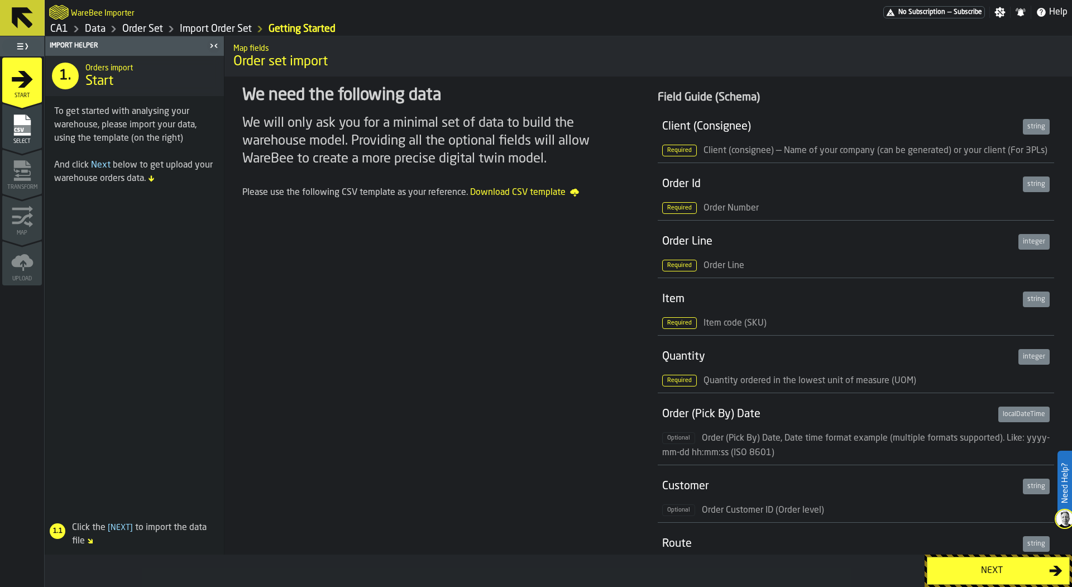
click at [3, 123] on div "Select" at bounding box center [22, 129] width 40 height 31
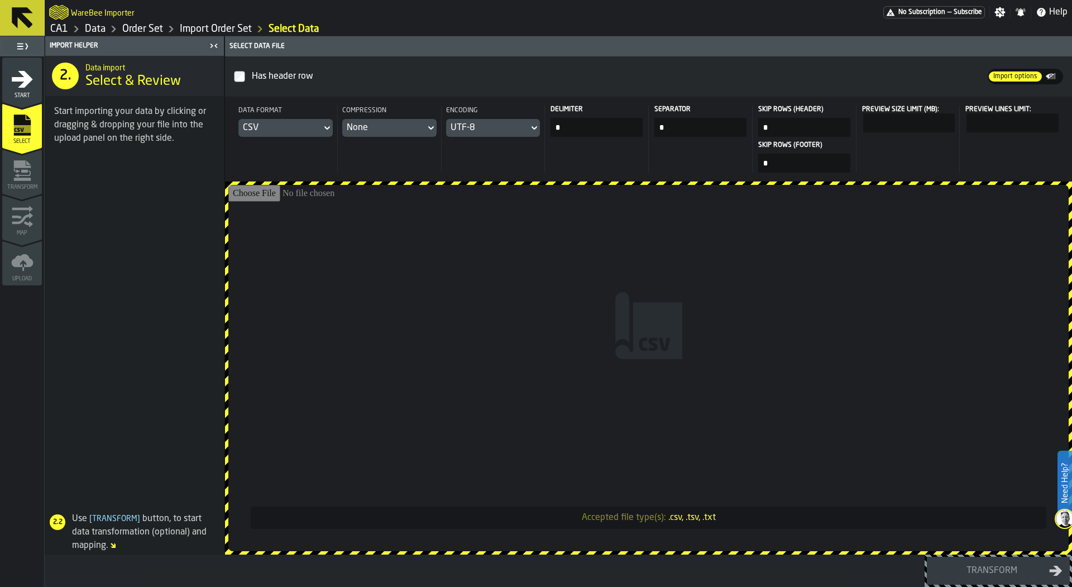
click at [309, 221] on input "Accepted file type(s): .csv, .tsv, .txt" at bounding box center [648, 368] width 840 height 366
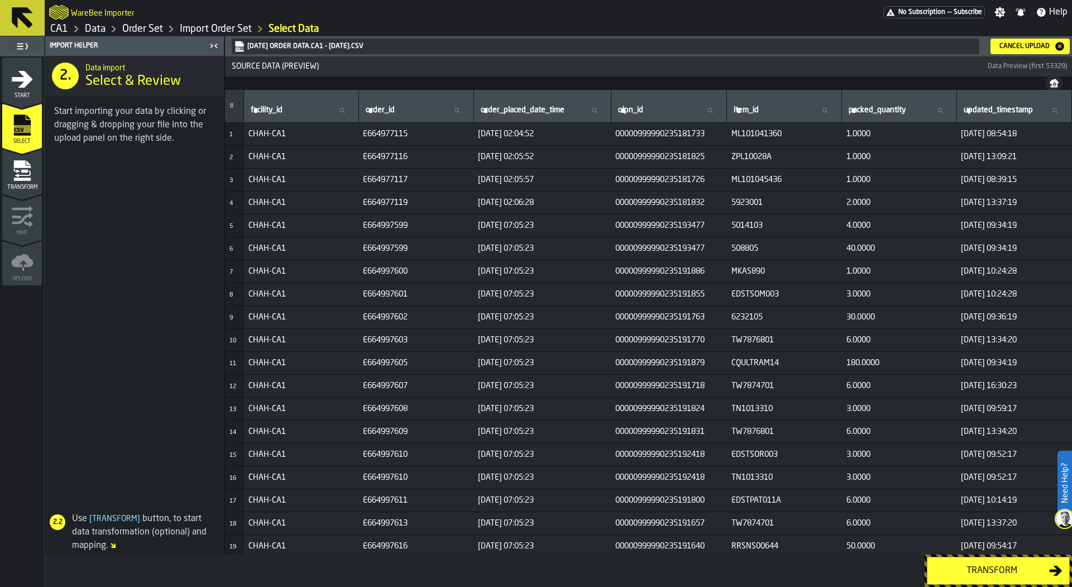
click at [15, 189] on span "Transform" at bounding box center [22, 187] width 40 height 6
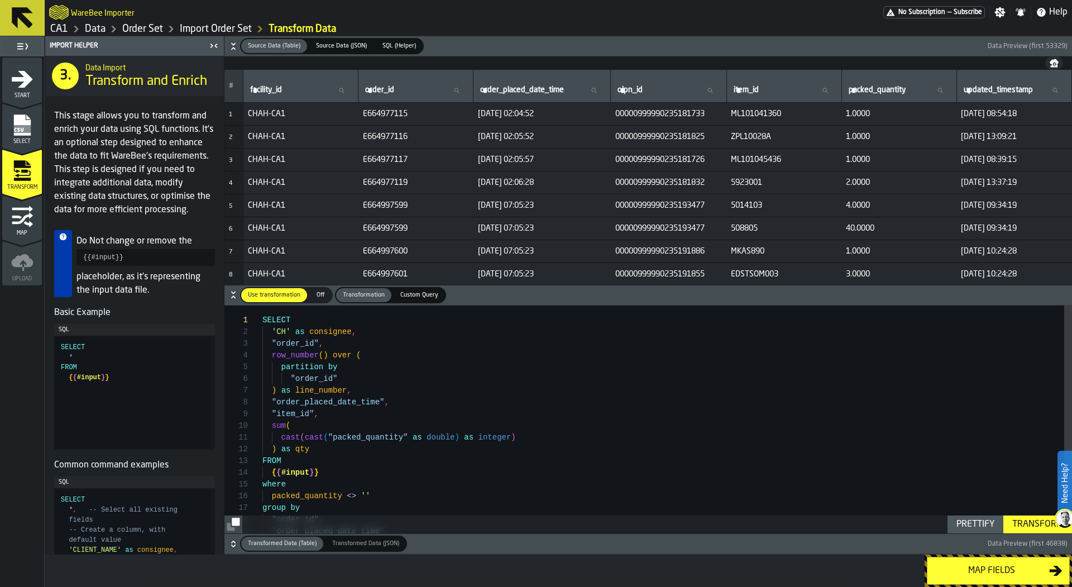
click at [1036, 528] on div "Transform" at bounding box center [1038, 524] width 60 height 13
click at [996, 571] on div "Map fields" at bounding box center [991, 570] width 115 height 13
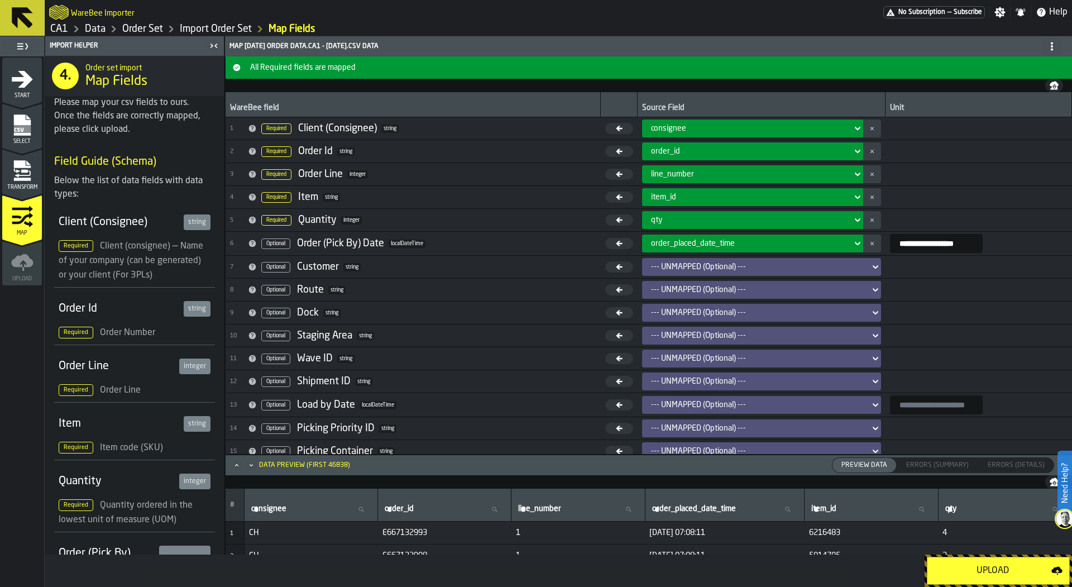
click at [996, 571] on div "Upload" at bounding box center [992, 570] width 117 height 13
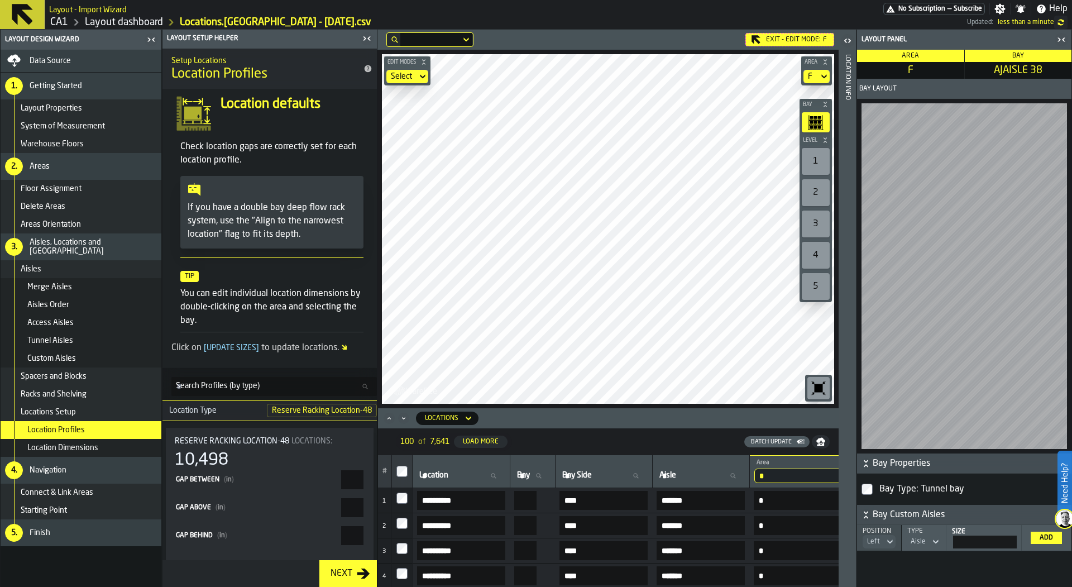
scroll to position [1775, 0]
